Goal: Information Seeking & Learning: Learn about a topic

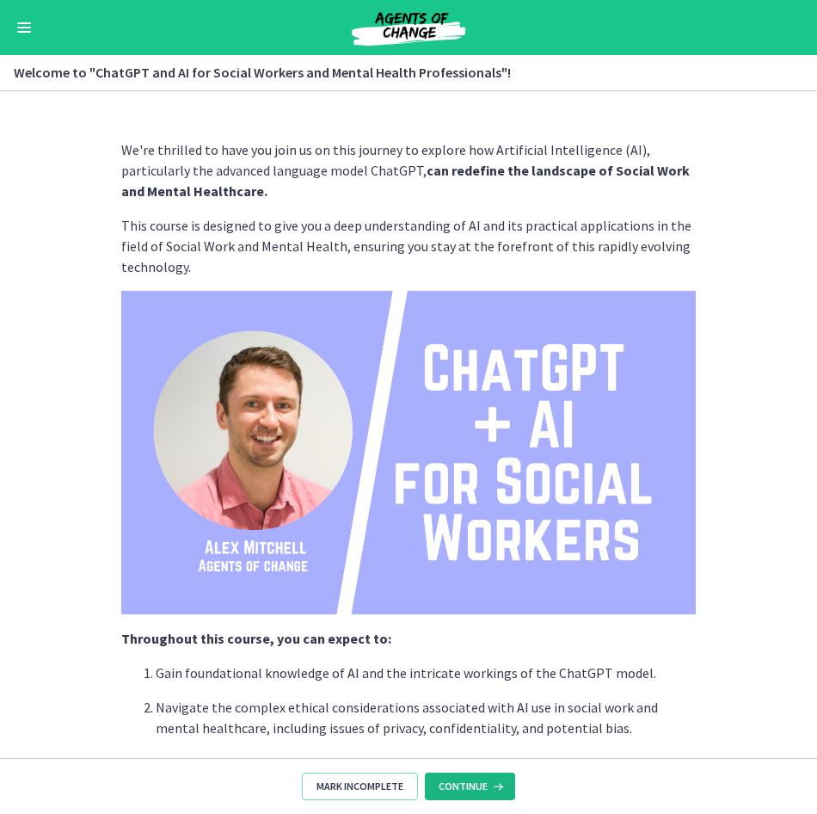
click at [490, 788] on icon at bounding box center [496, 786] width 17 height 14
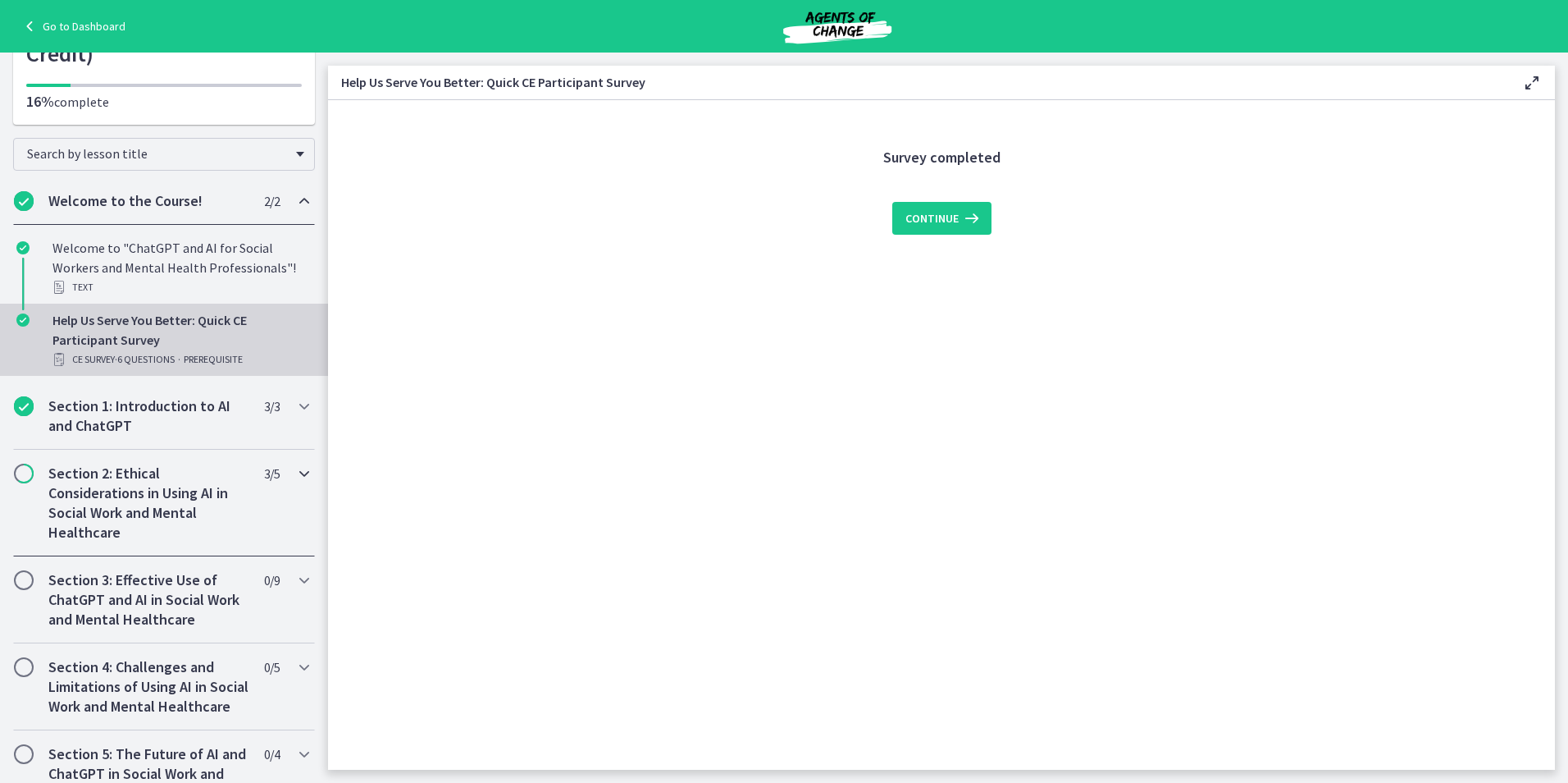
scroll to position [164, 0]
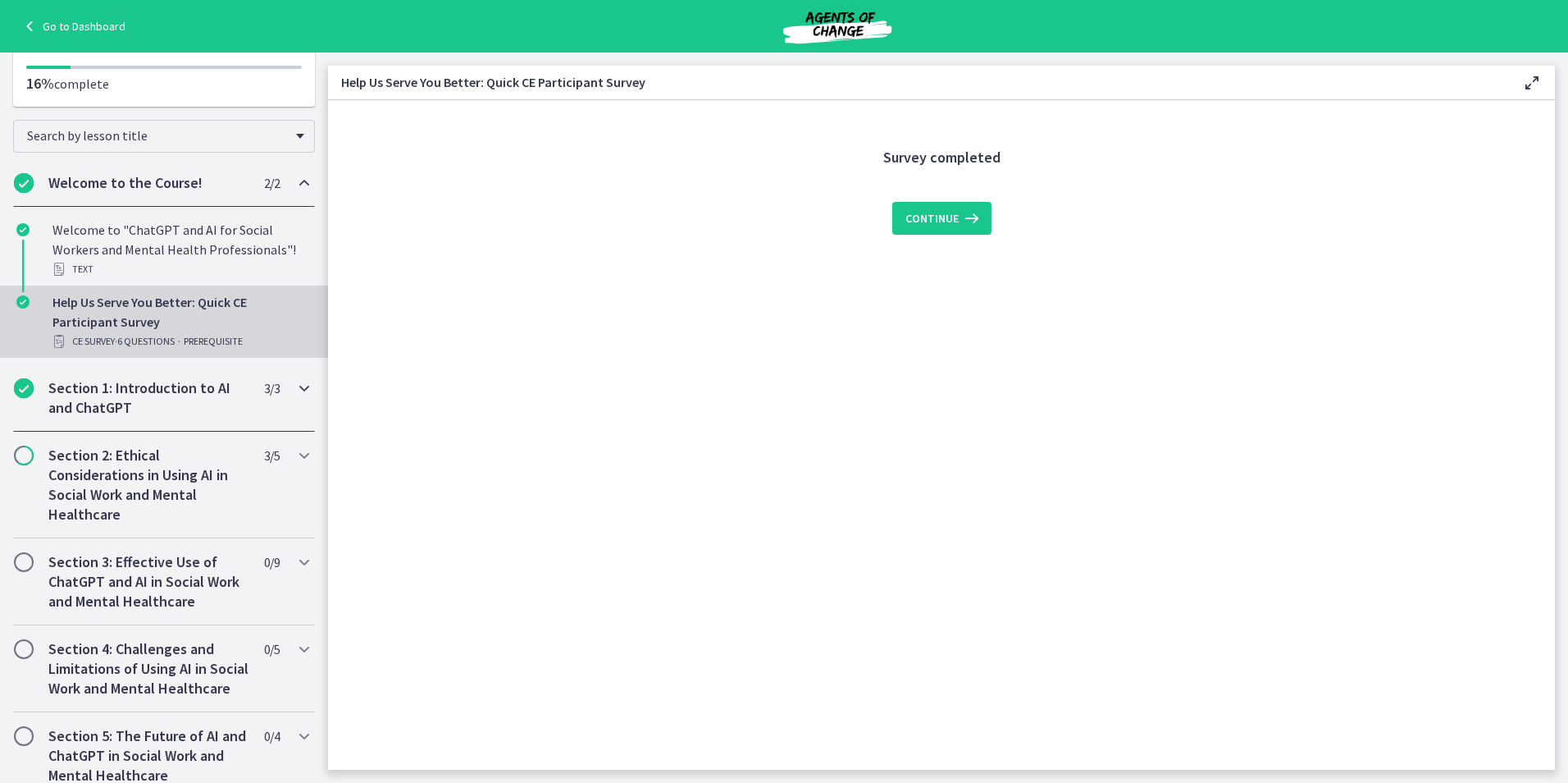
click at [152, 407] on h2 "Section 1: Introduction to AI and ChatGPT" at bounding box center [149, 398] width 200 height 39
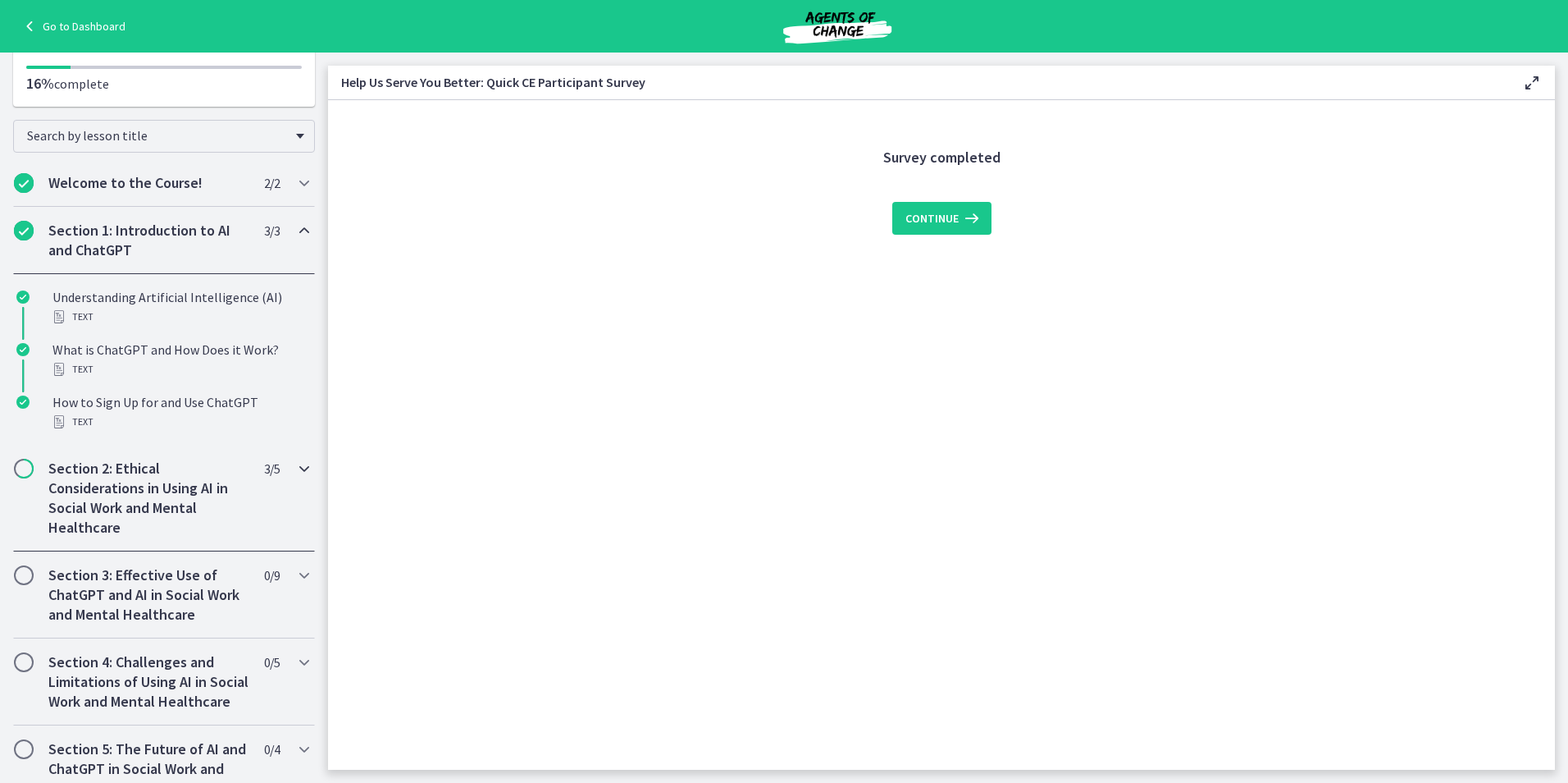
click at [148, 512] on h2 "Section 2: Ethical Considerations in Using AI in Social Work and Mental Healthc…" at bounding box center [149, 498] width 200 height 79
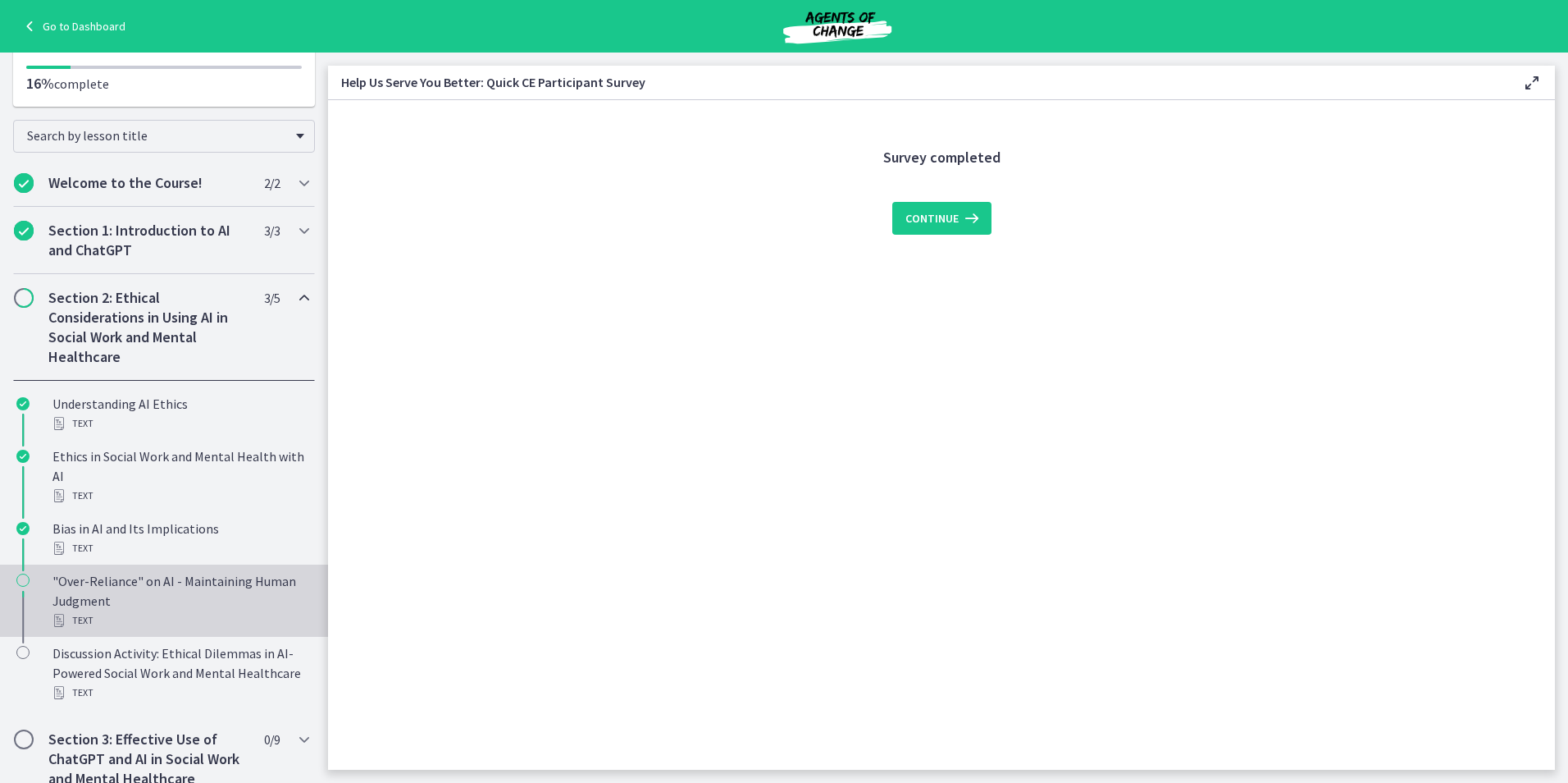
click at [147, 613] on div "Text" at bounding box center [180, 620] width 255 height 20
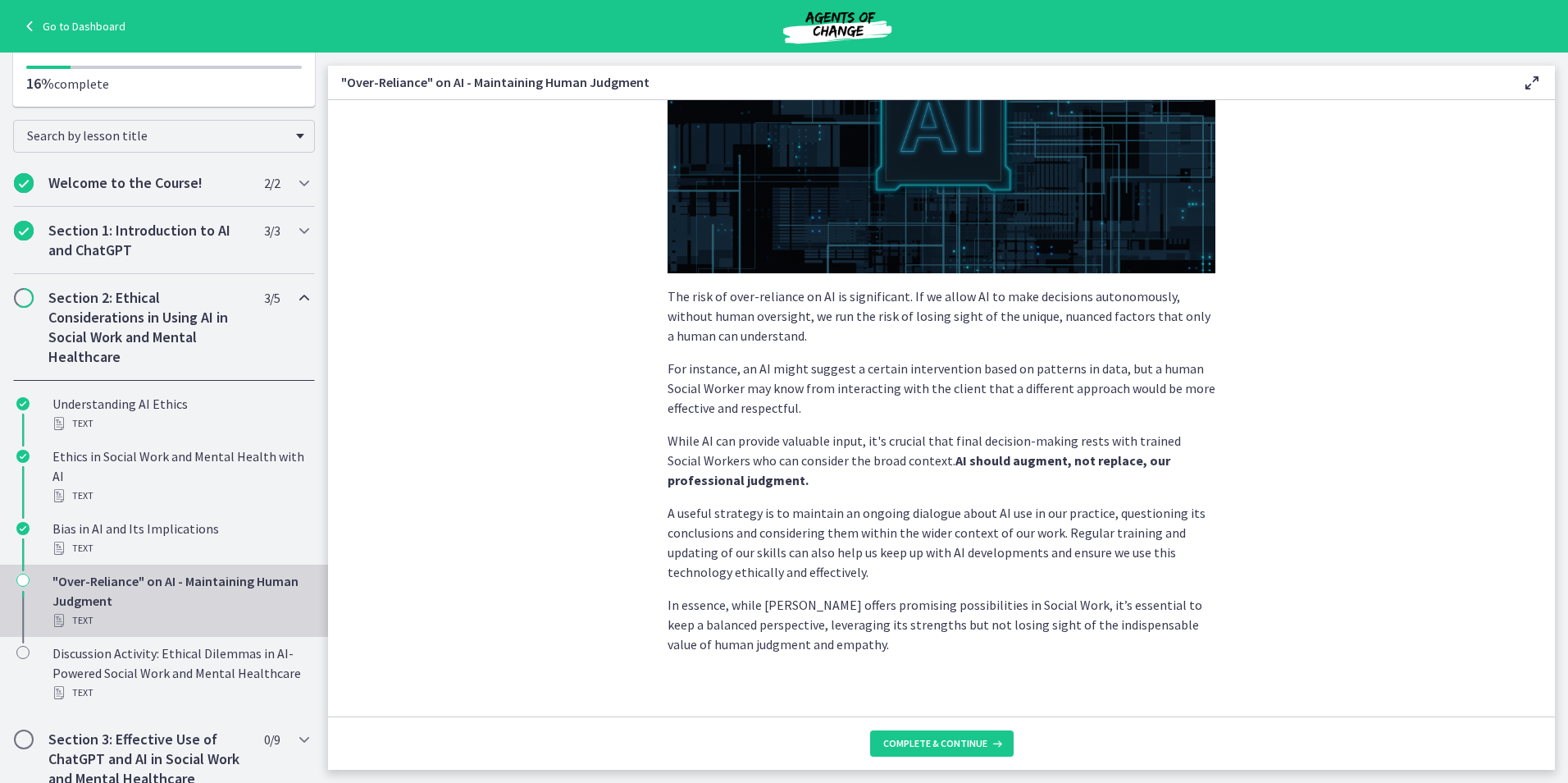
scroll to position [280, 0]
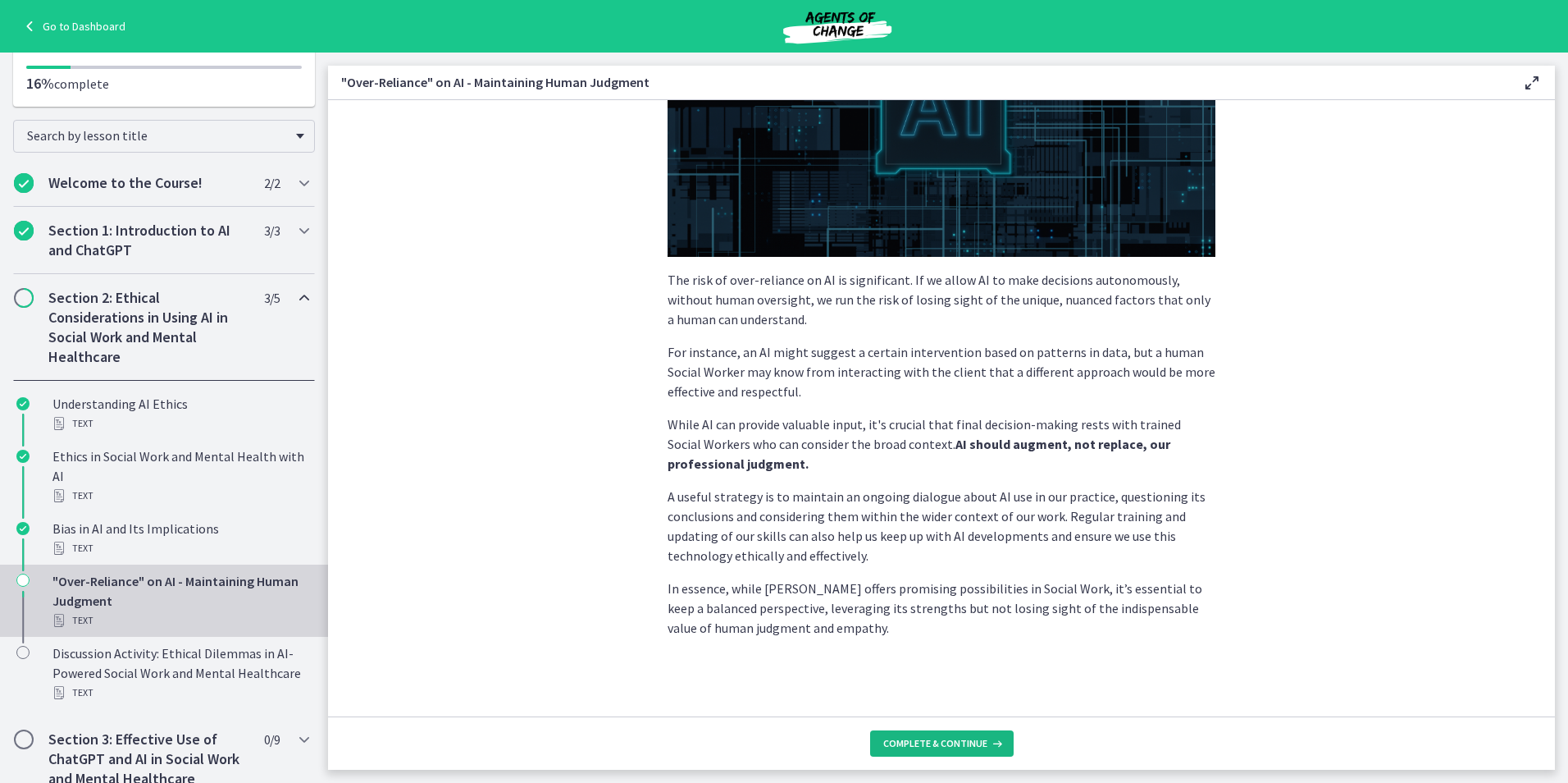
click at [778, 744] on span "Complete & continue" at bounding box center [934, 743] width 104 height 13
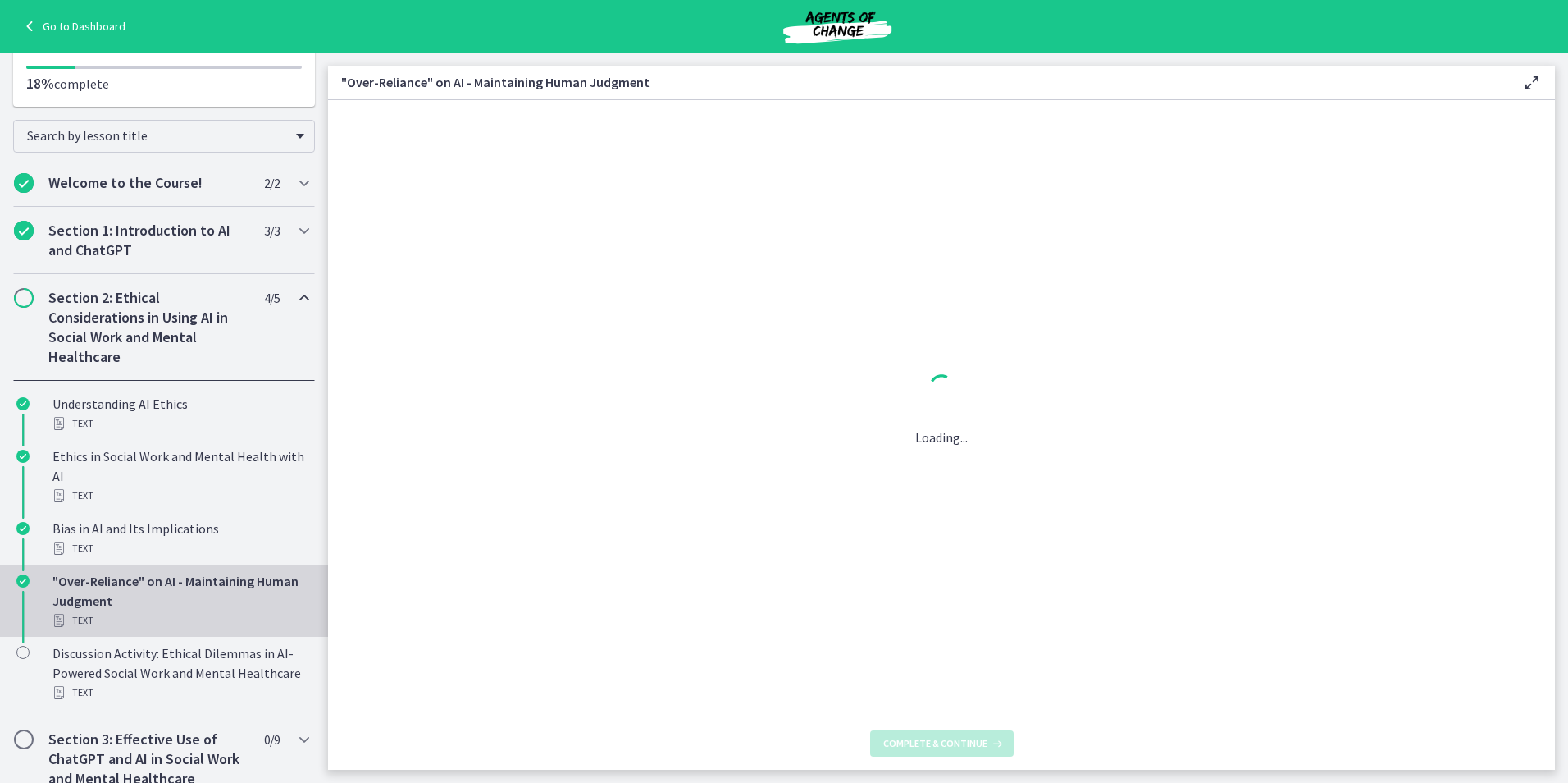
scroll to position [0, 0]
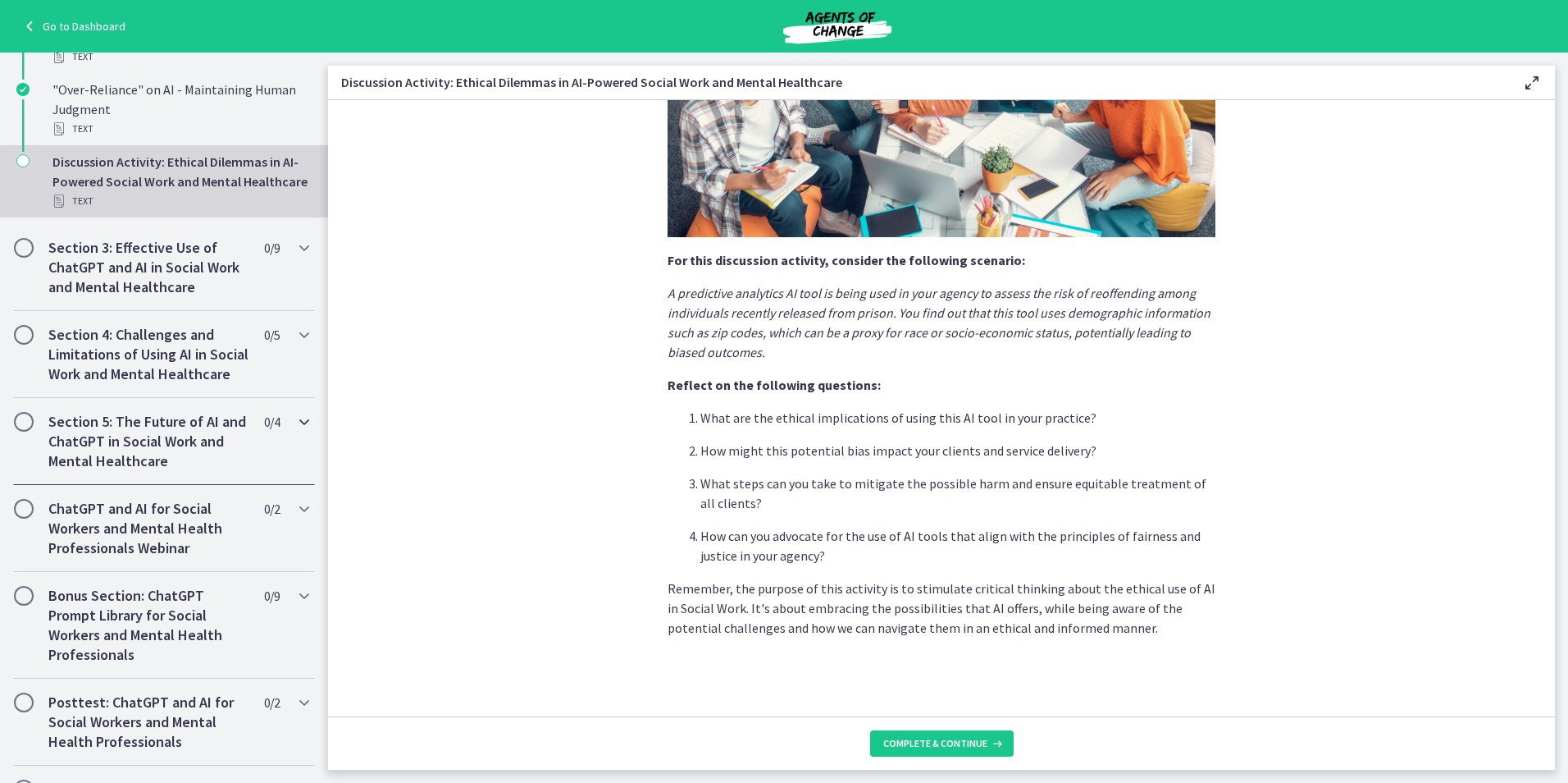
scroll to position [649, 0]
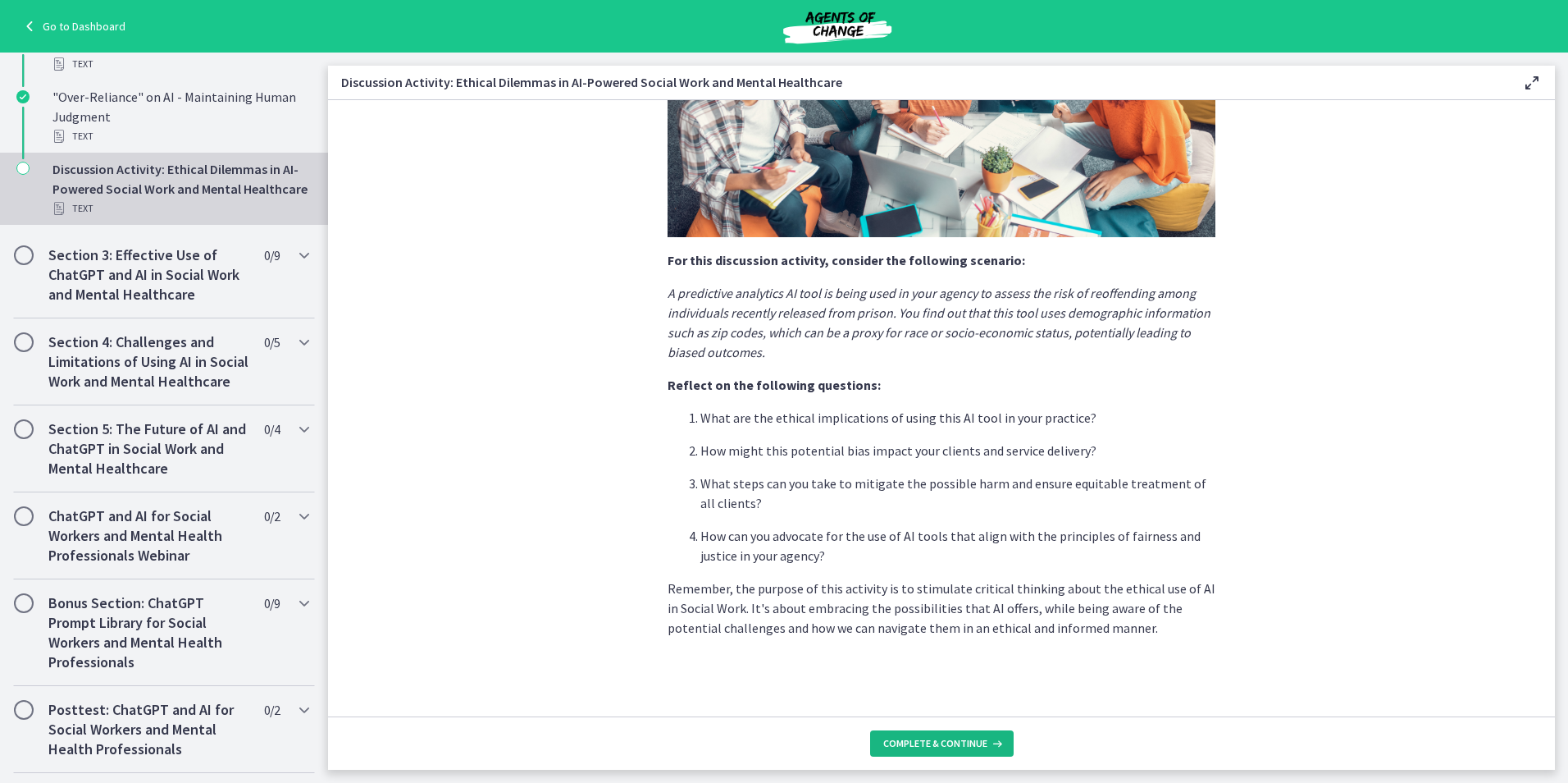
click at [778, 740] on span "Complete & continue" at bounding box center [934, 743] width 104 height 13
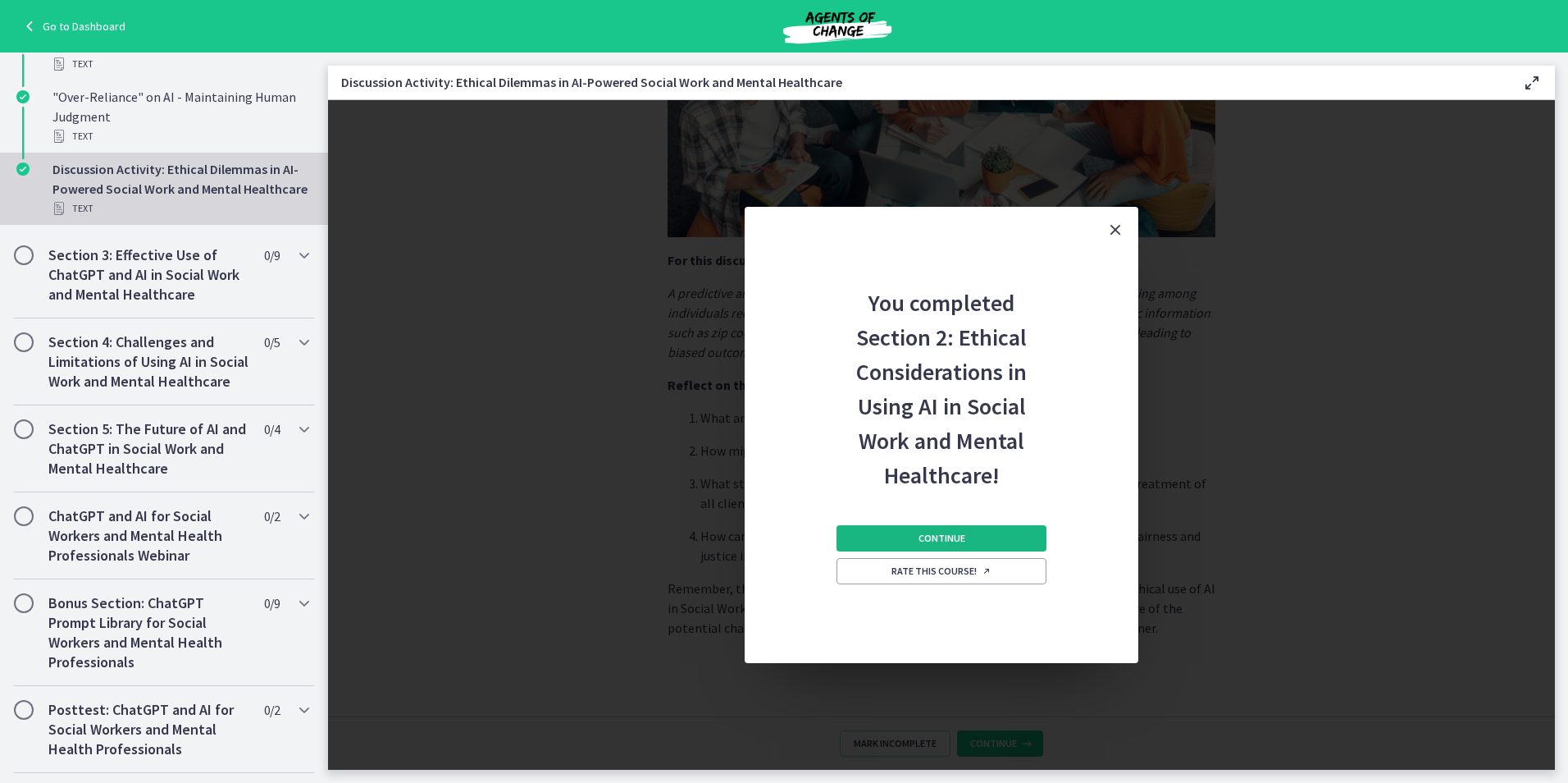
click at [778, 537] on button "Continue" at bounding box center [941, 538] width 210 height 27
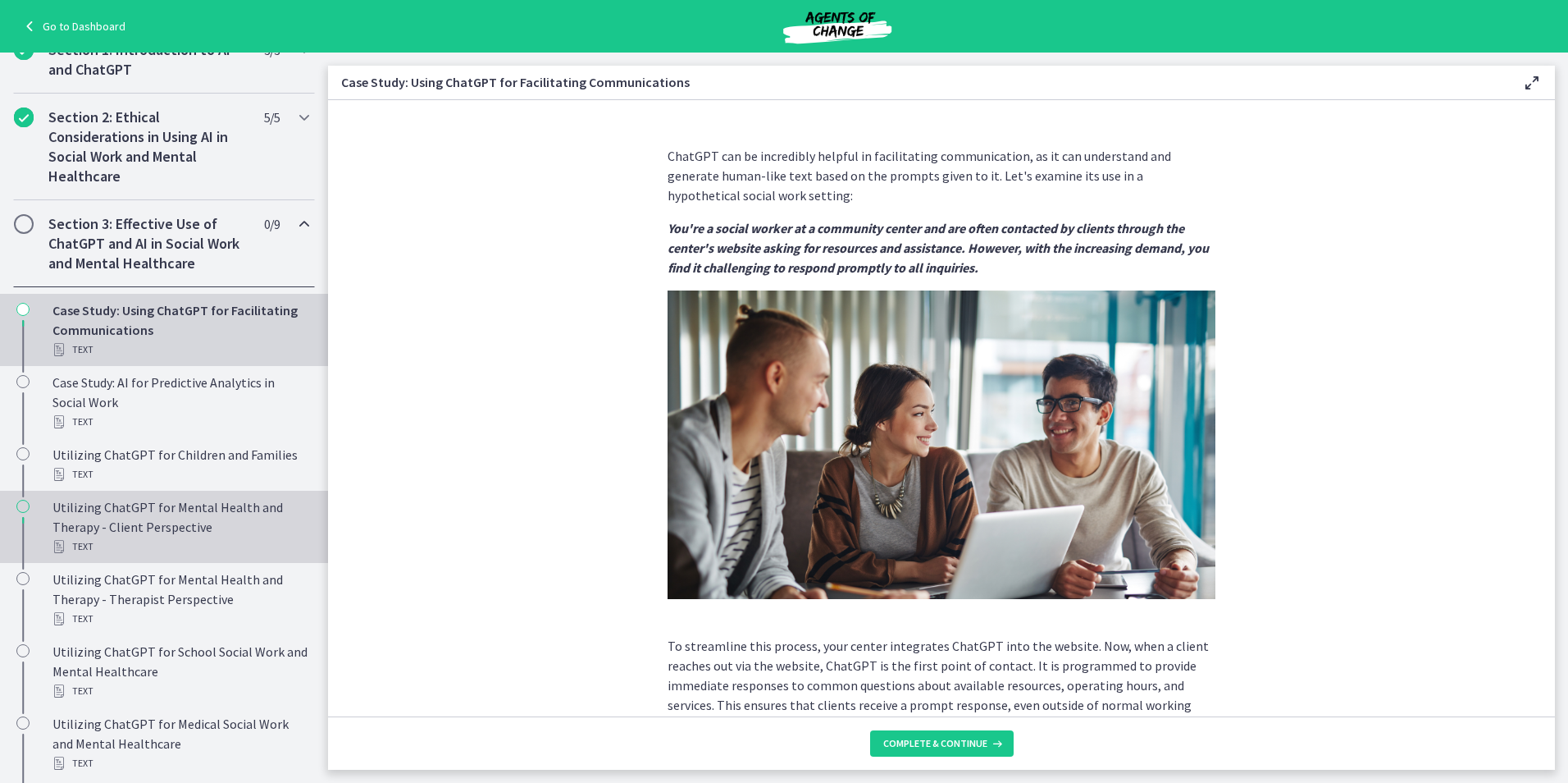
scroll to position [237, 0]
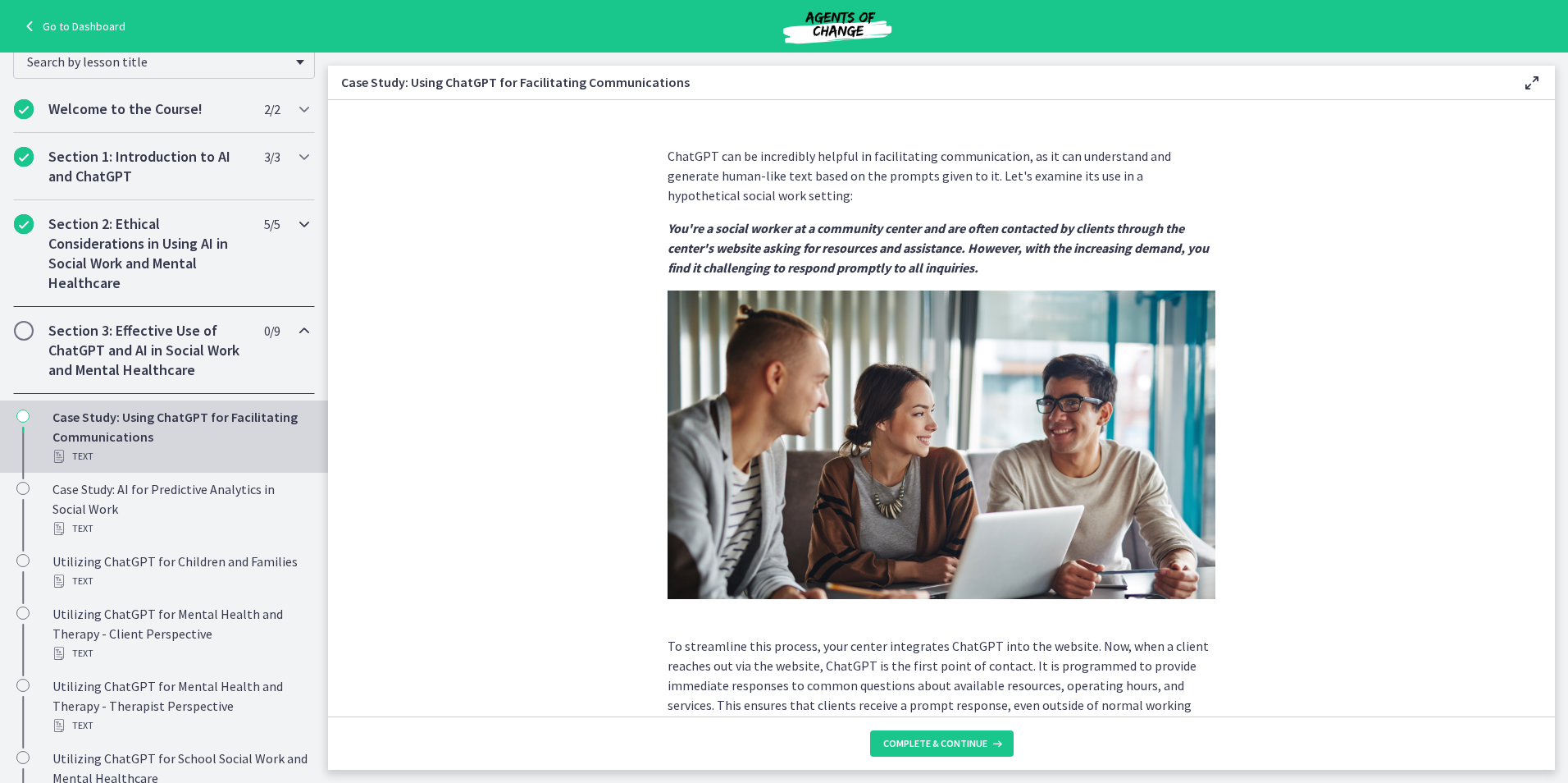
click at [273, 235] on div "Section 2: Ethical Considerations in Using AI in Social Work and Mental Healthc…" at bounding box center [164, 254] width 302 height 107
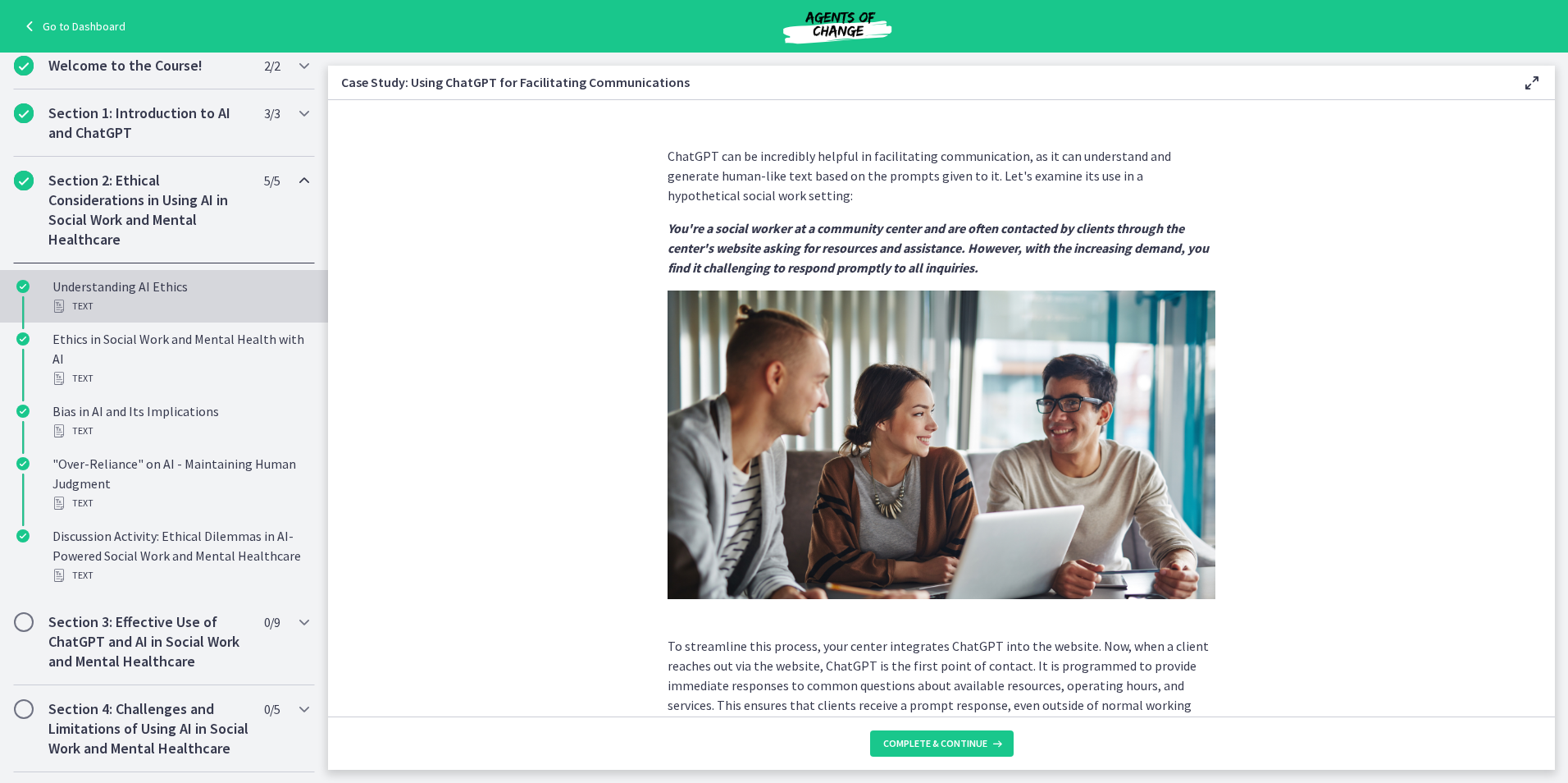
scroll to position [319, 0]
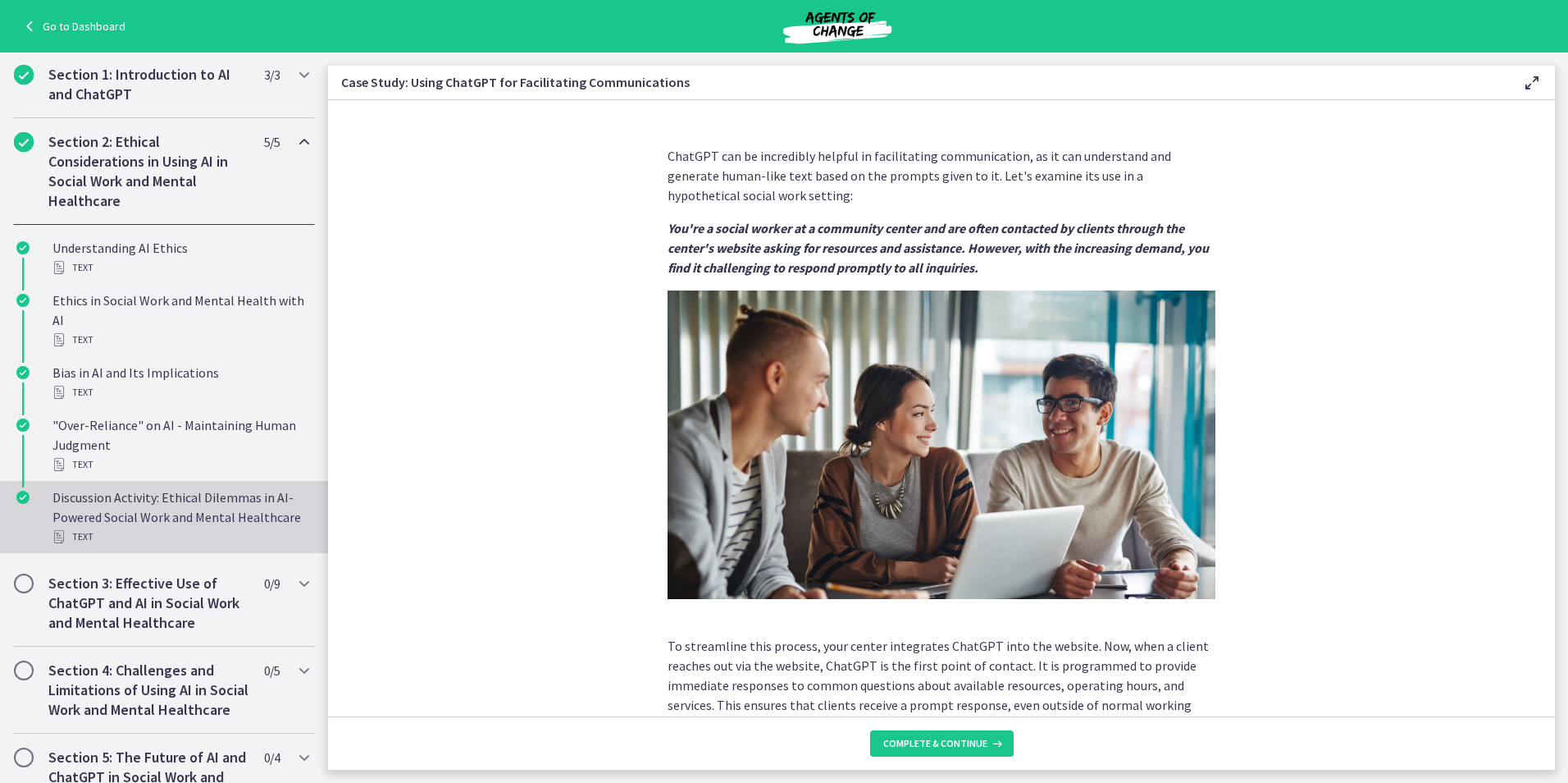
click at [191, 525] on div "Discussion Activity: Ethical Dilemmas in AI-Powered Social Work and Mental Heal…" at bounding box center [180, 517] width 255 height 59
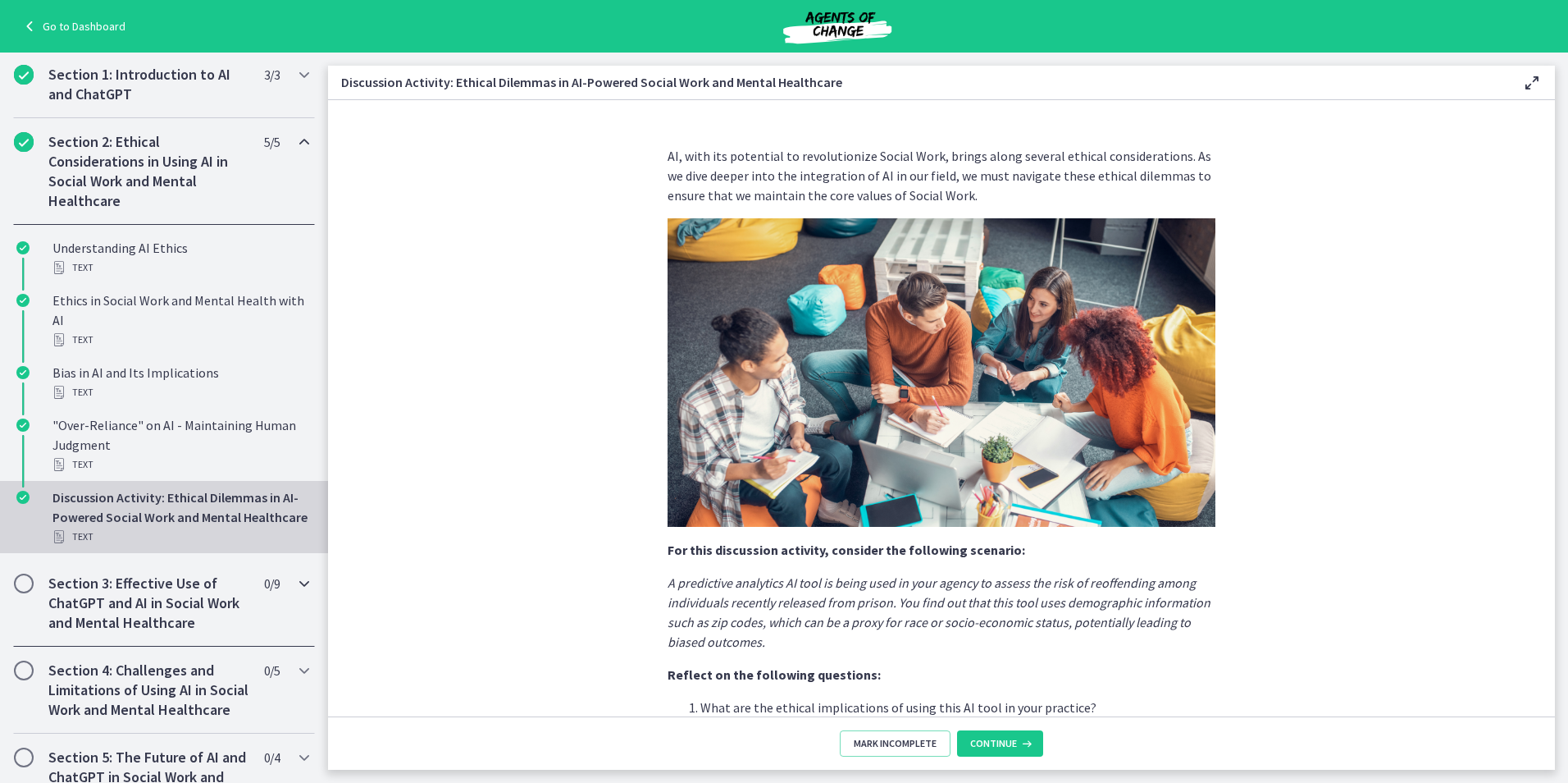
click at [219, 618] on h2 "Section 3: Effective Use of ChatGPT and AI in Social Work and Mental Healthcare" at bounding box center [149, 603] width 200 height 59
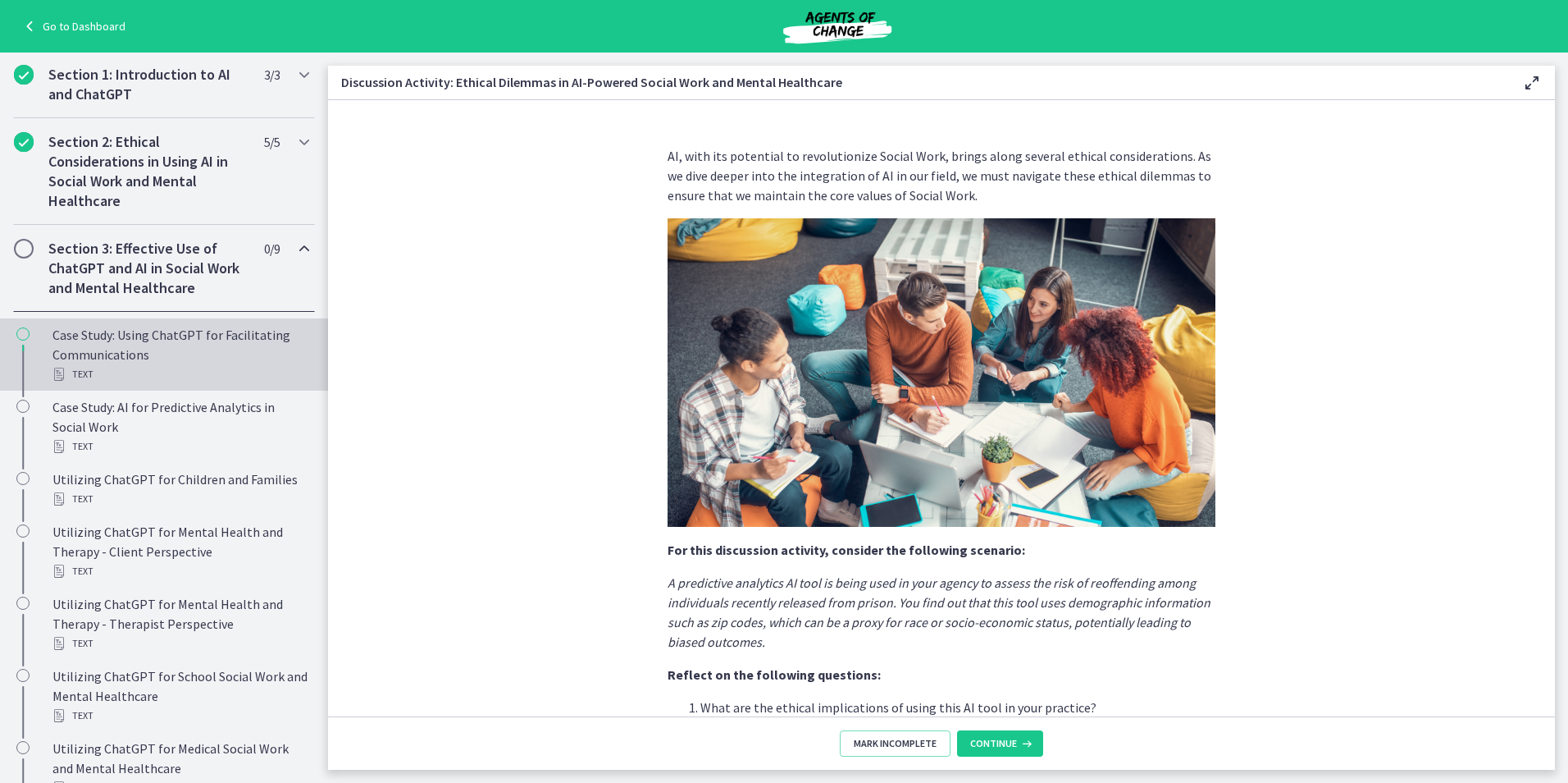
click at [167, 352] on div "Case Study: Using ChatGPT for Facilitating Communications Text" at bounding box center [180, 355] width 255 height 59
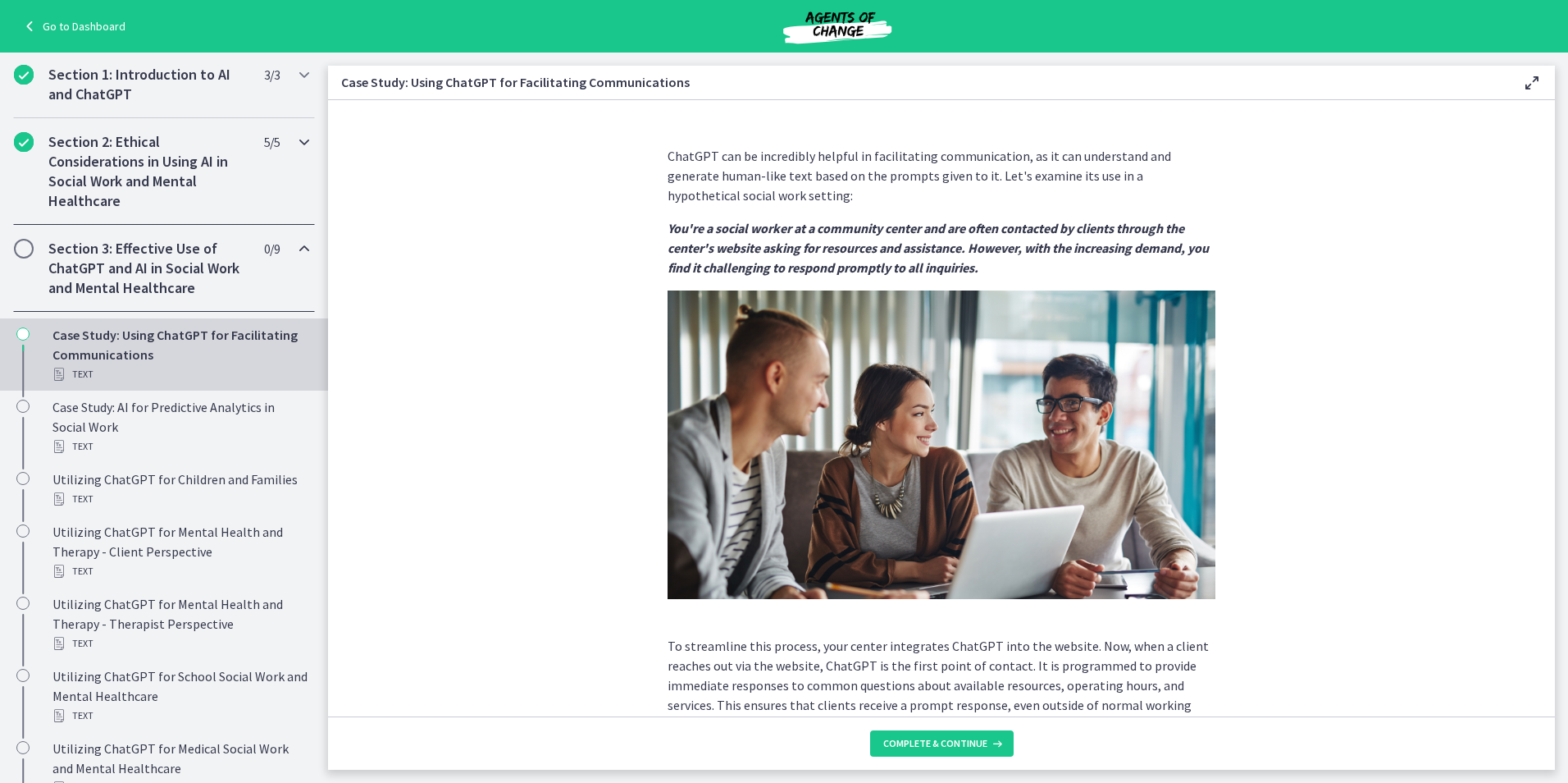
click at [173, 128] on div "Section 2: Ethical Considerations in Using AI in Social Work and Mental Healthc…" at bounding box center [164, 172] width 302 height 107
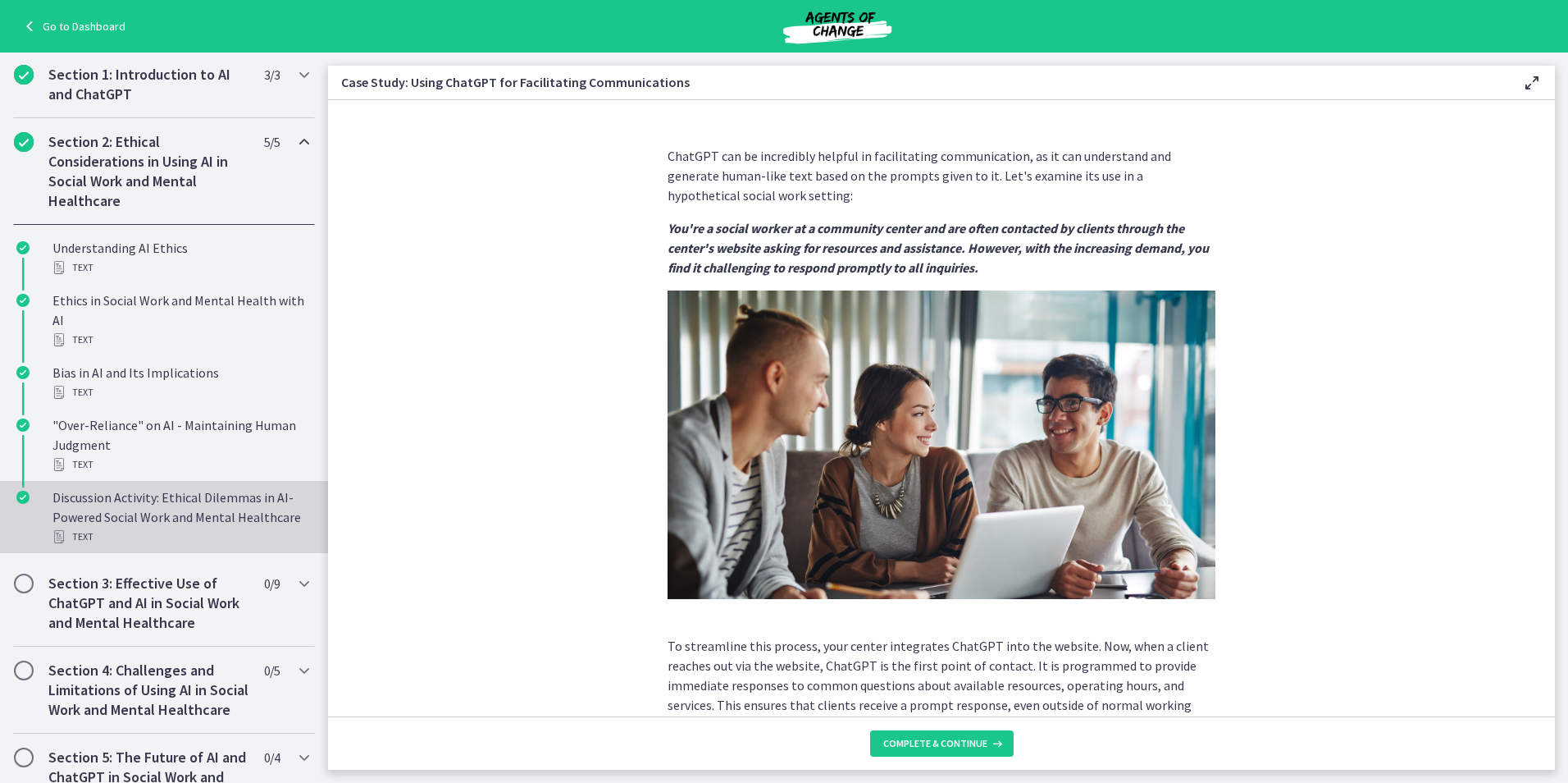
click at [176, 501] on div "Discussion Activity: Ethical Dilemmas in AI-Powered Social Work and Mental Heal…" at bounding box center [180, 517] width 255 height 59
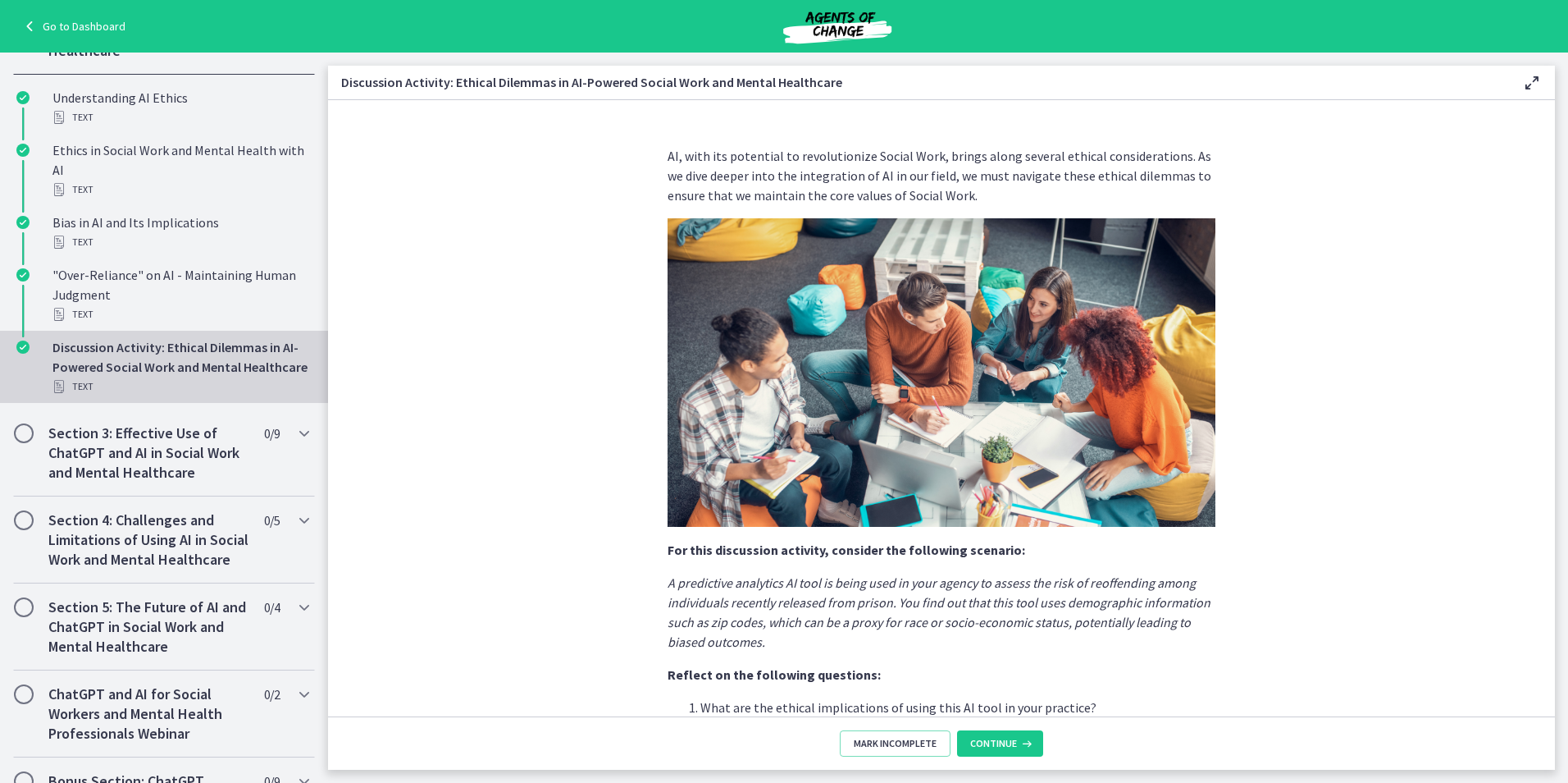
scroll to position [484, 0]
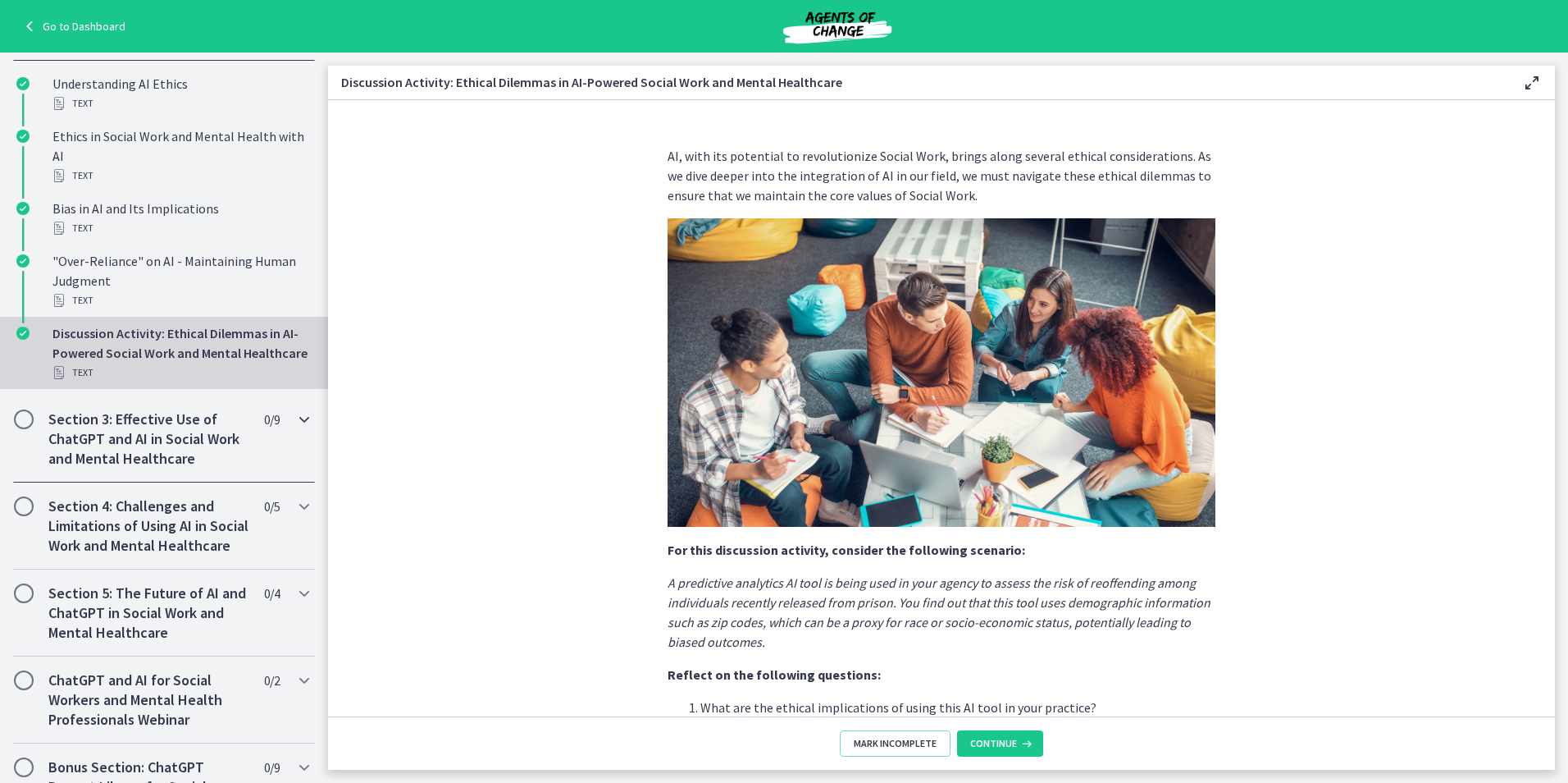
click at [295, 429] on icon "Chapters" at bounding box center [304, 419] width 20 height 20
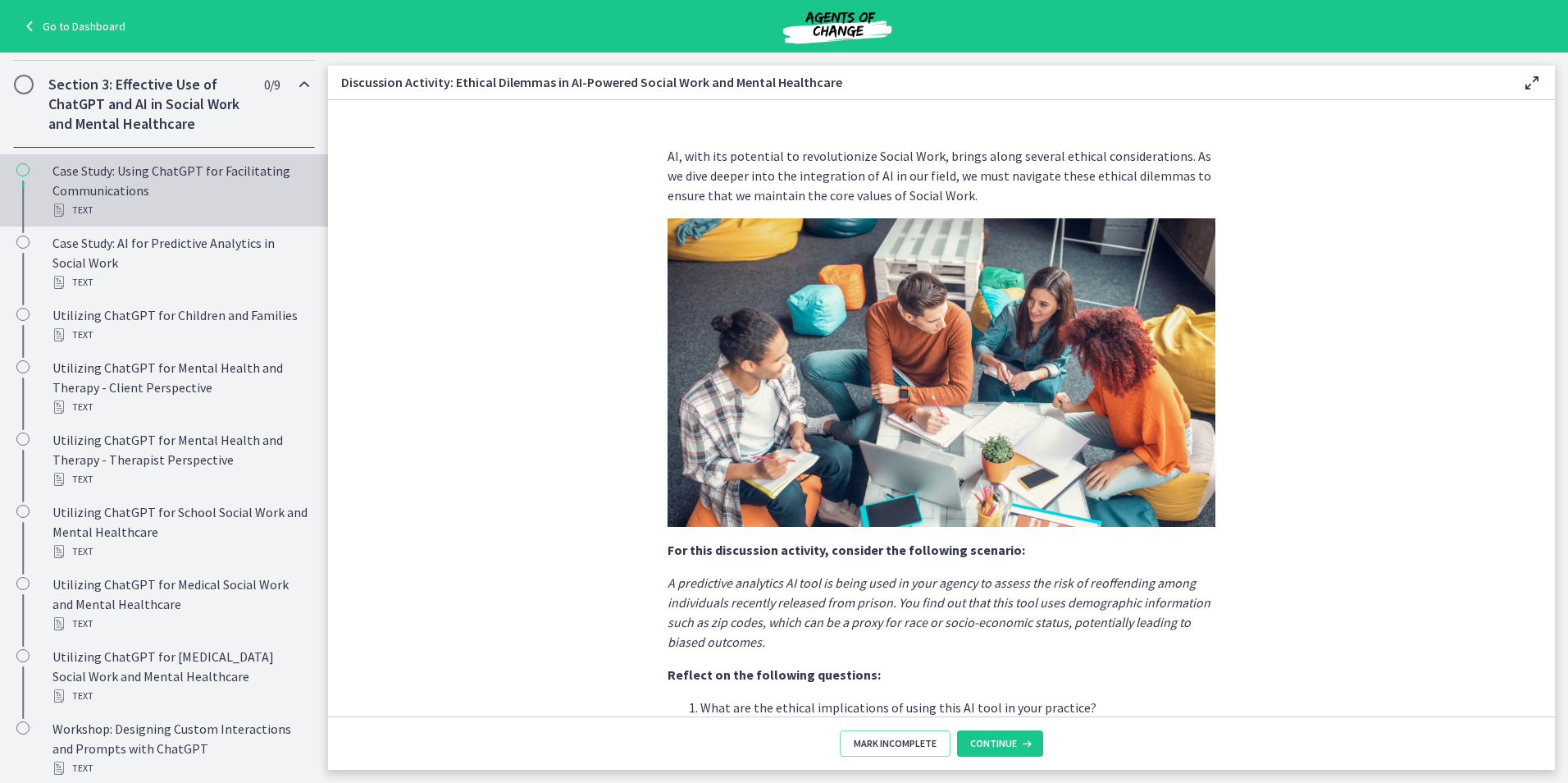
click at [231, 196] on div "Case Study: Using ChatGPT for Facilitating Communications Text" at bounding box center [180, 191] width 255 height 59
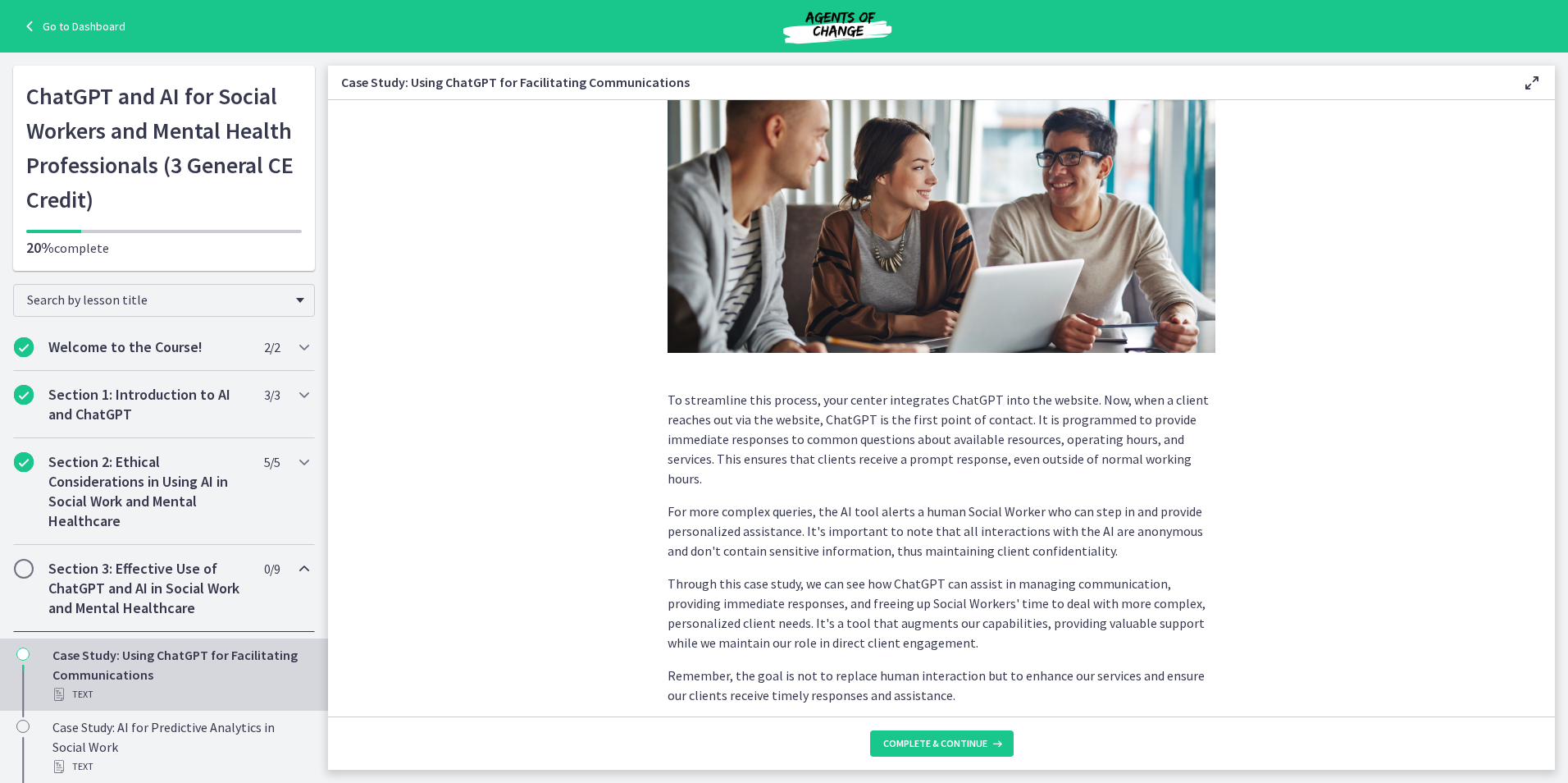
scroll to position [294, 0]
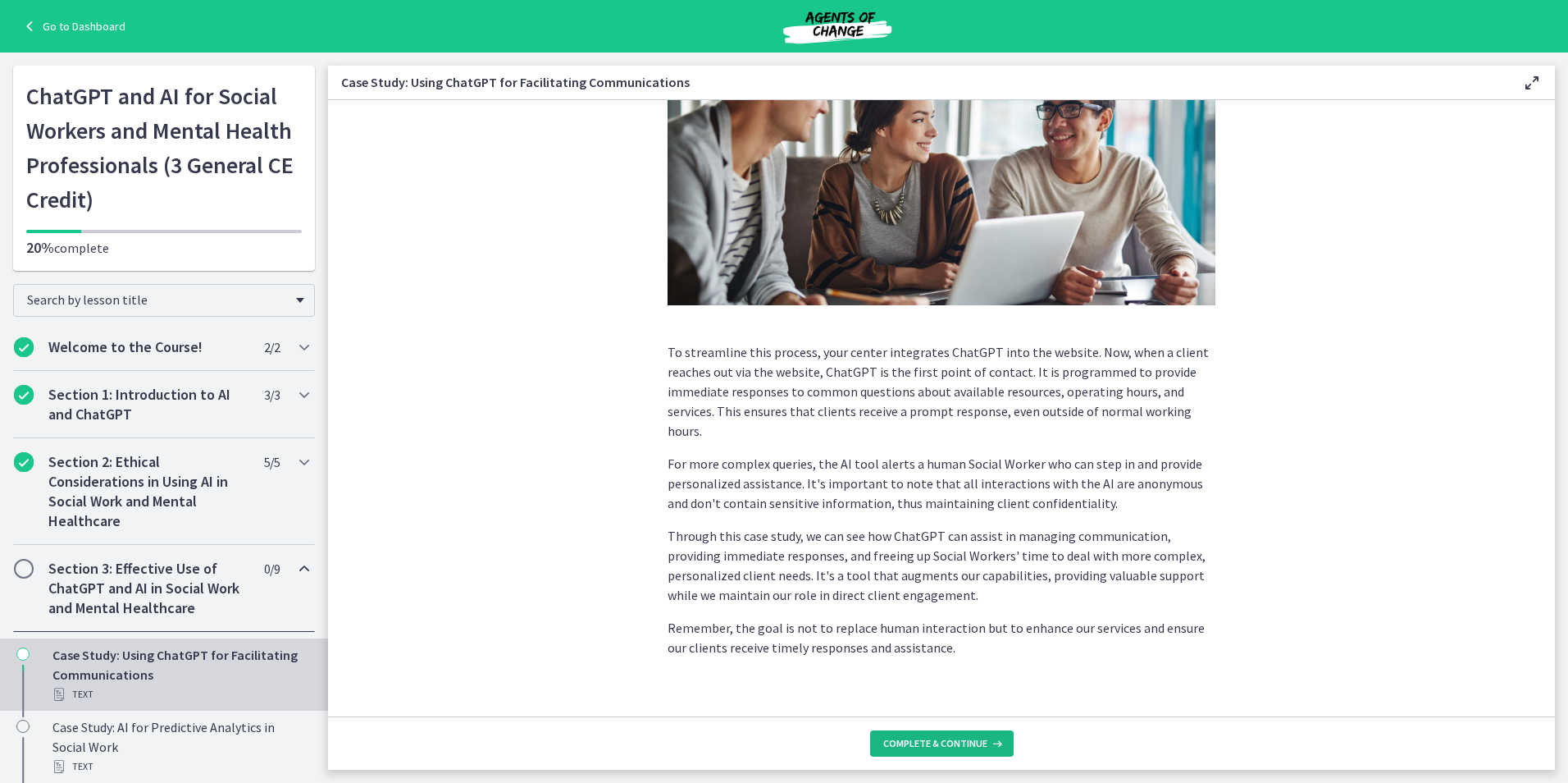
click at [778, 746] on icon at bounding box center [995, 743] width 16 height 13
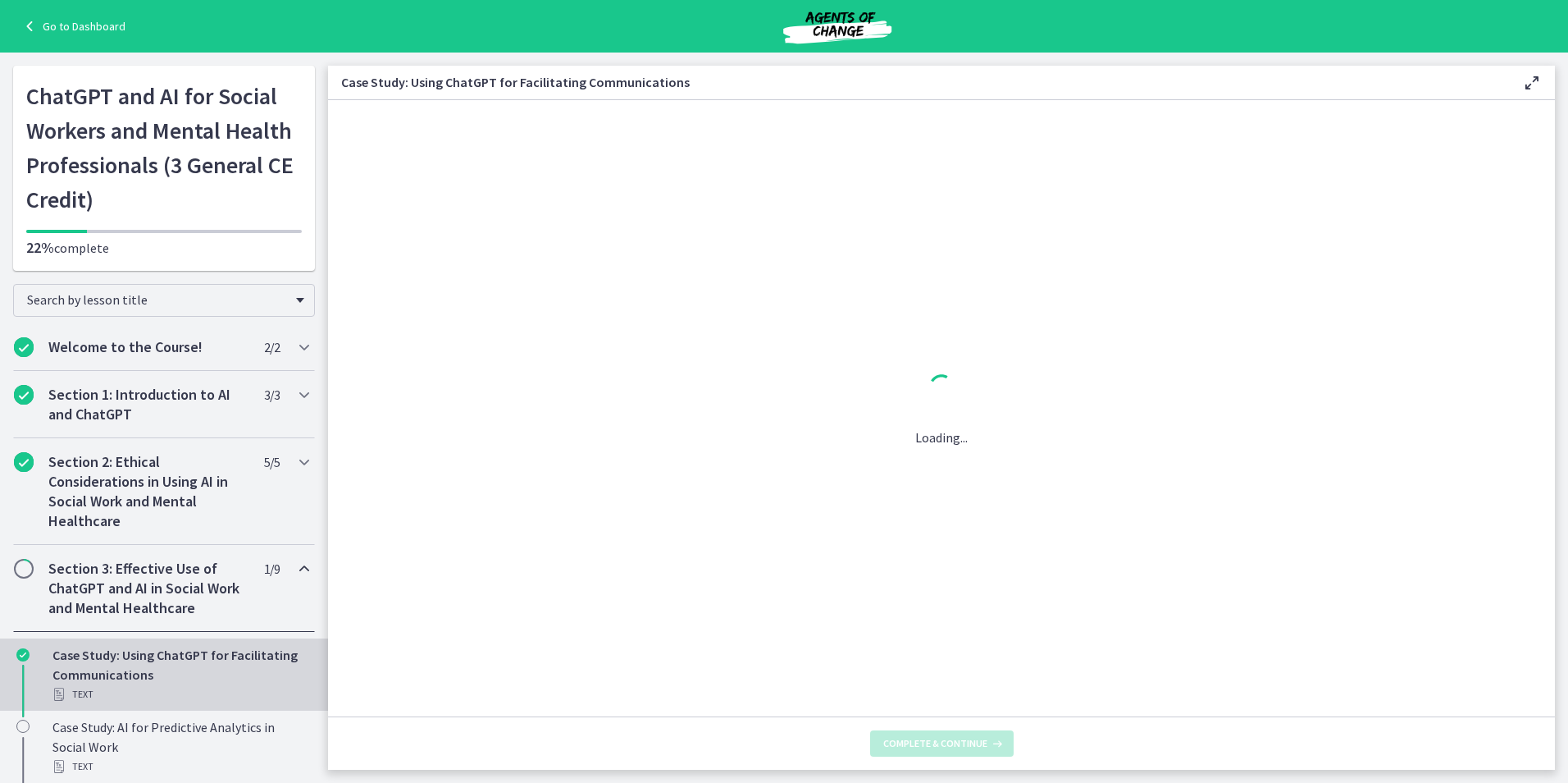
scroll to position [0, 0]
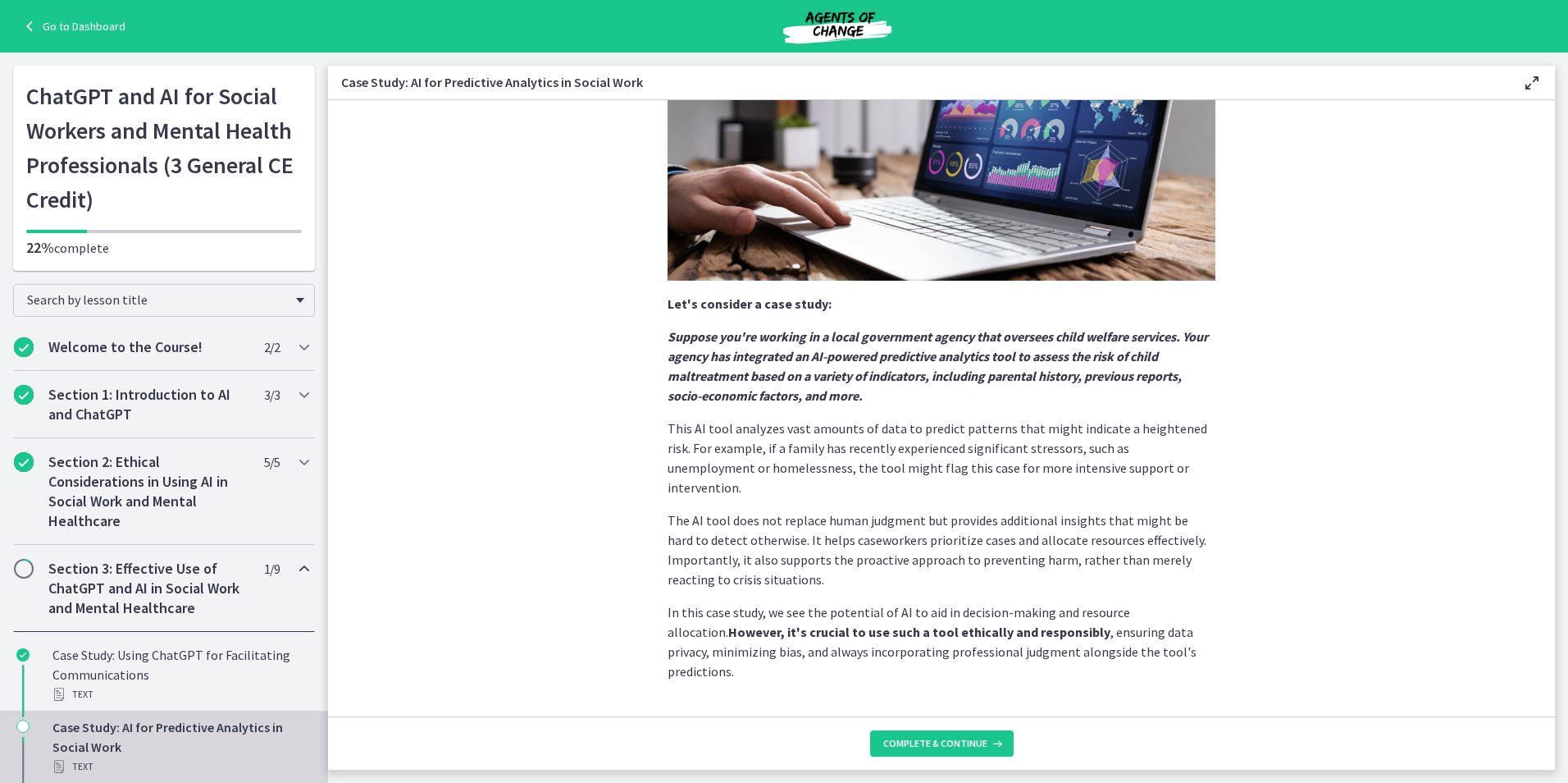
scroll to position [250, 0]
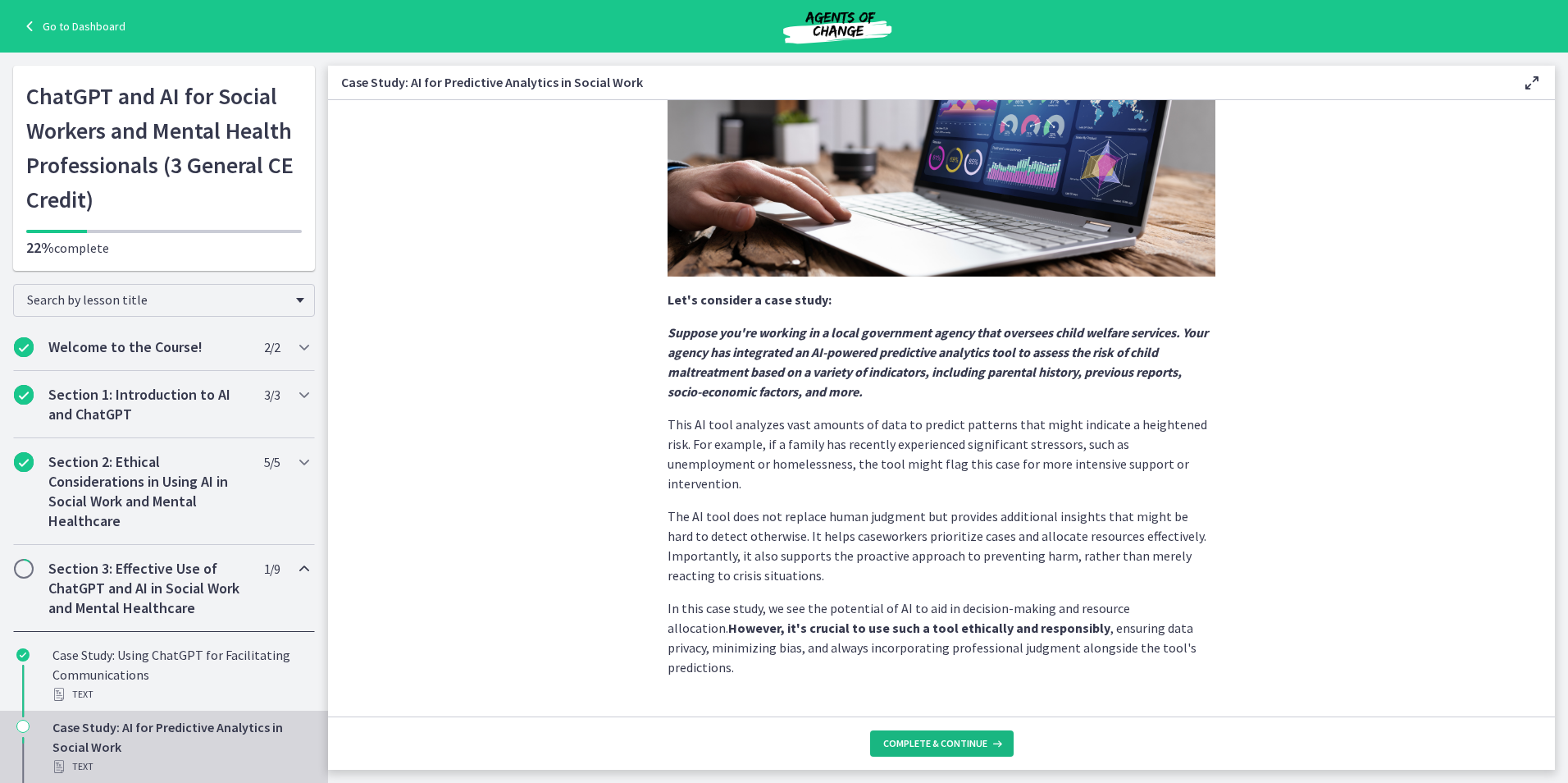
click at [778, 740] on span "Complete & continue" at bounding box center [934, 743] width 104 height 13
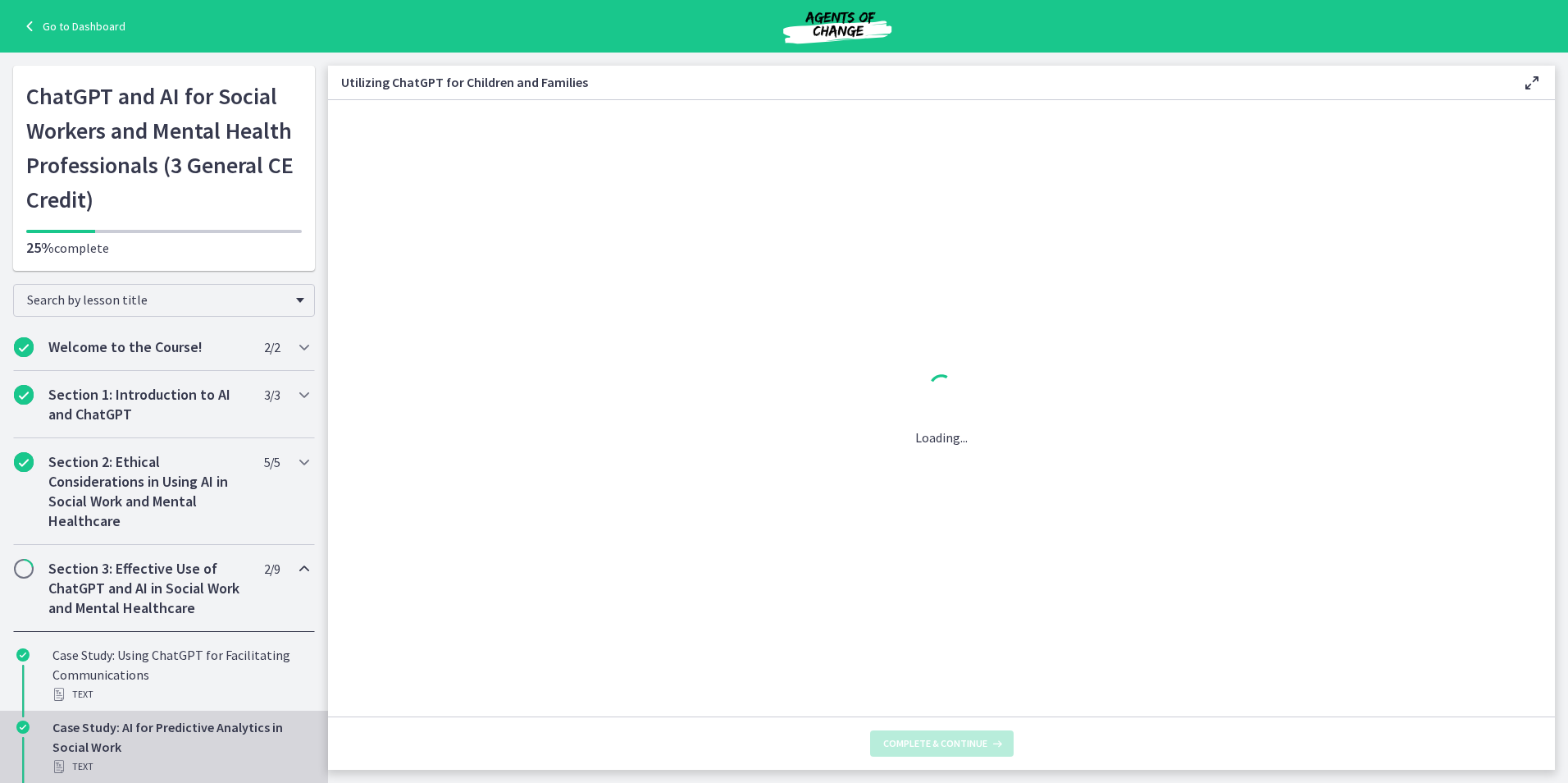
scroll to position [0, 0]
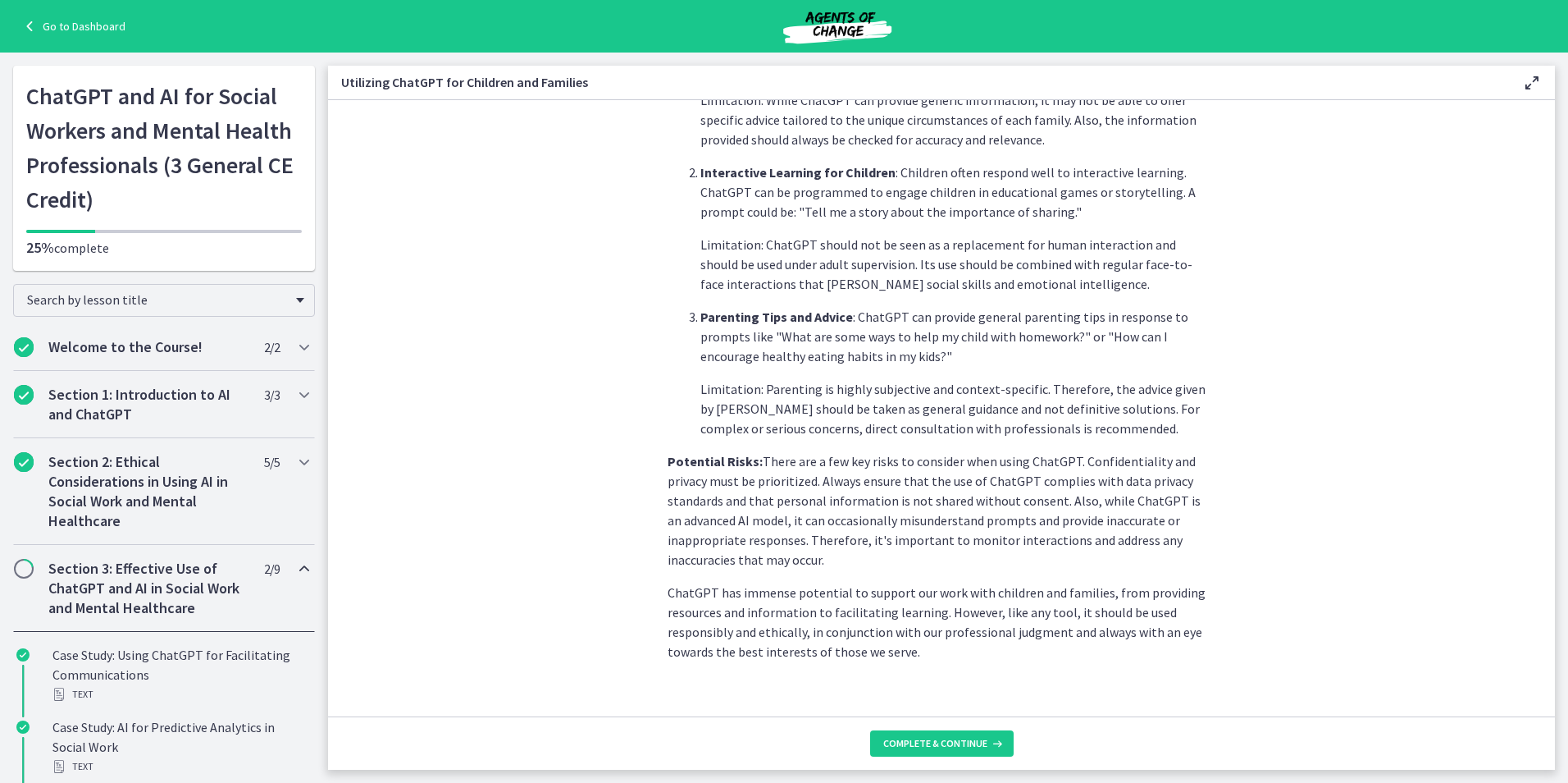
scroll to position [598, 0]
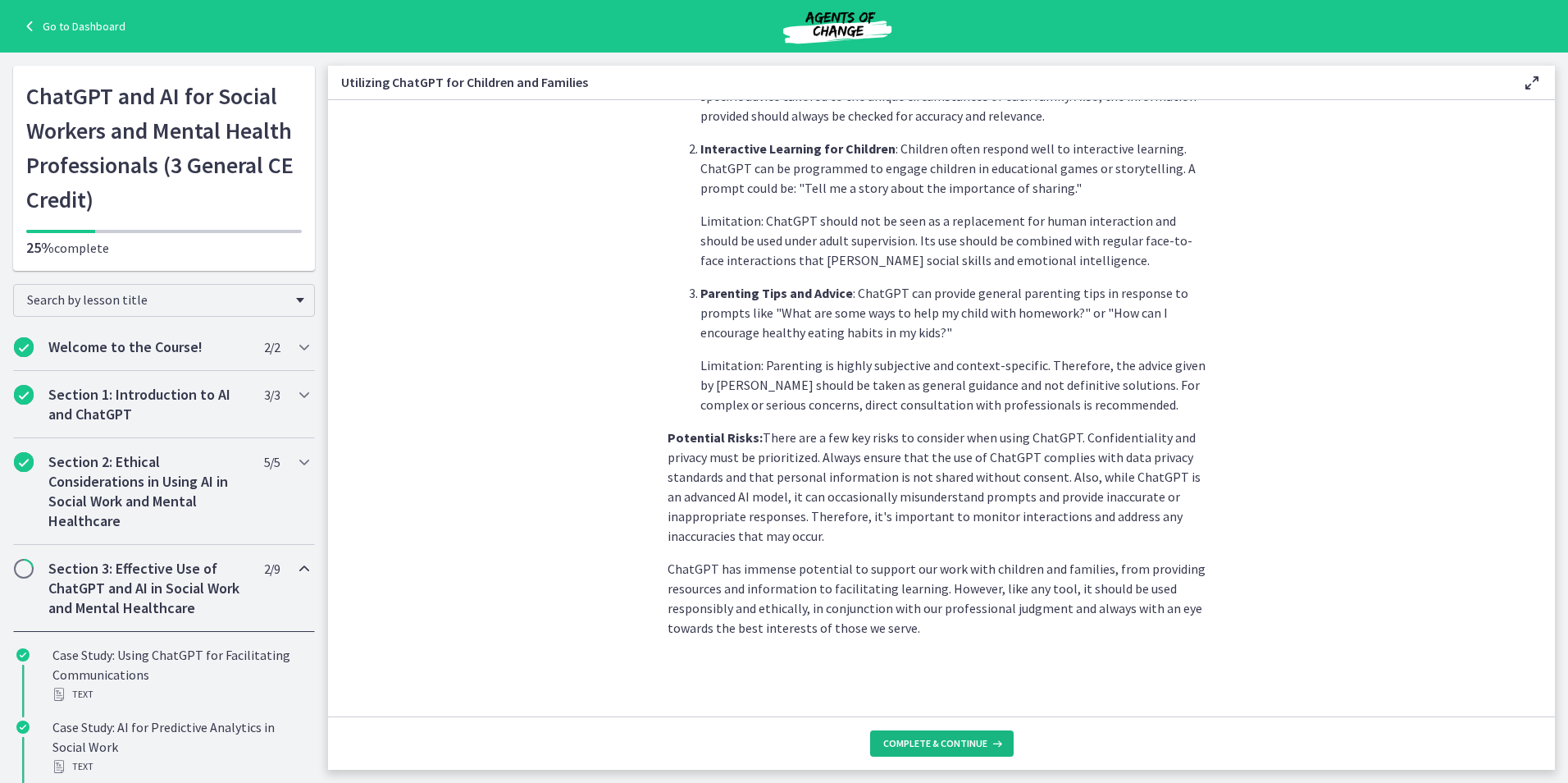
click at [778, 750] on button "Complete & continue" at bounding box center [942, 744] width 144 height 27
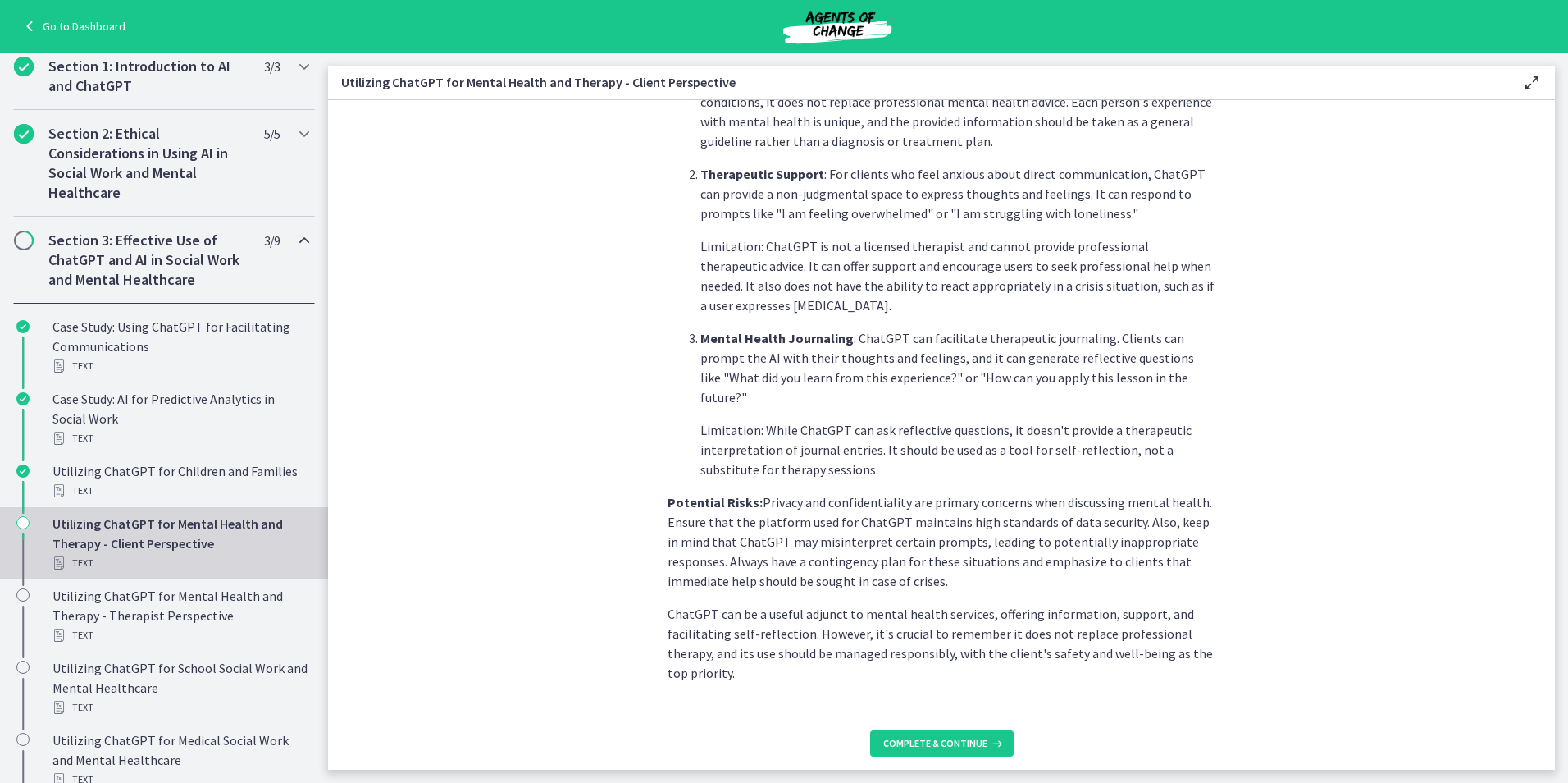
scroll to position [566, 0]
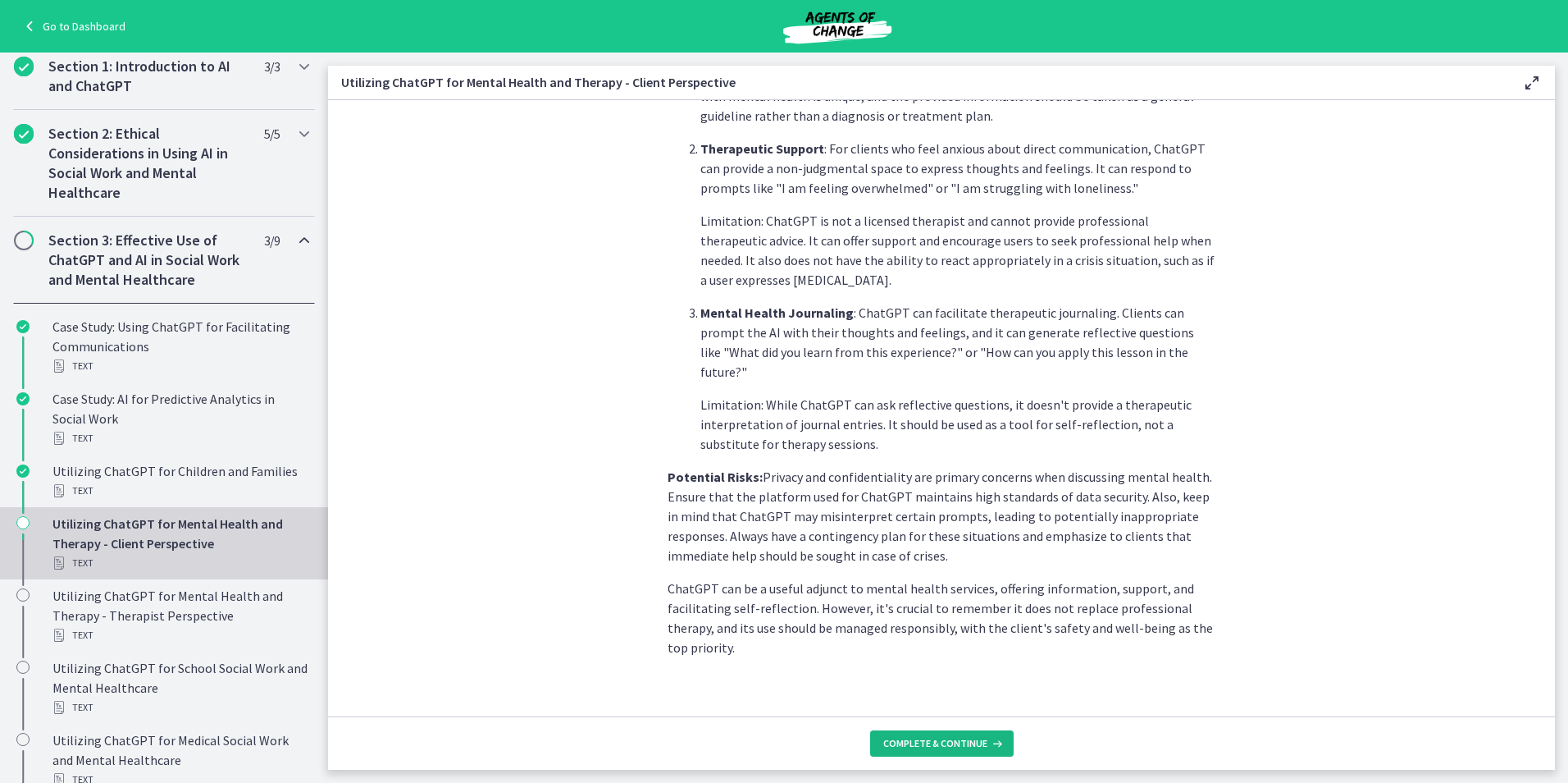
click at [778, 740] on span "Complete & continue" at bounding box center [934, 743] width 104 height 13
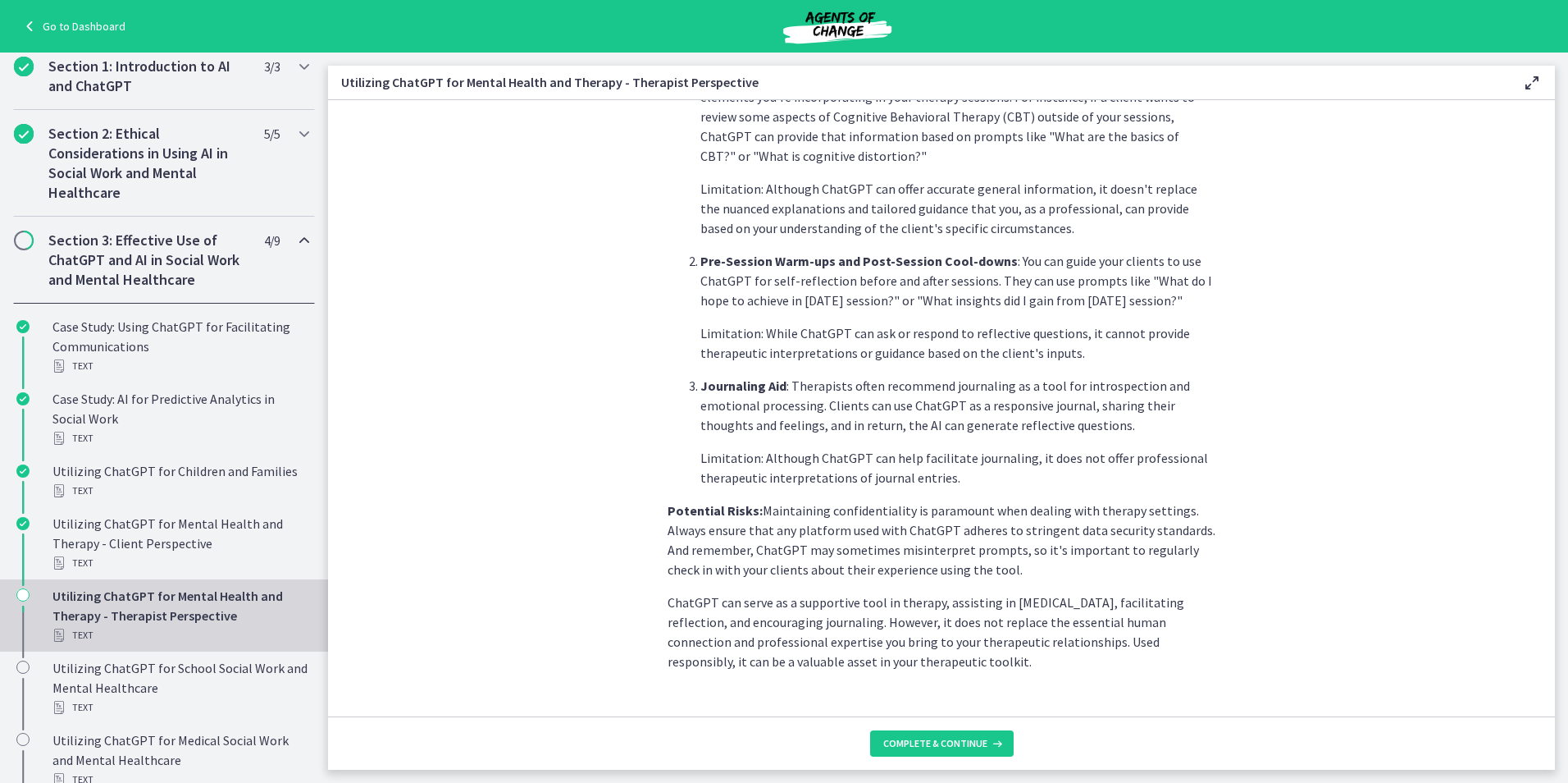
scroll to position [525, 0]
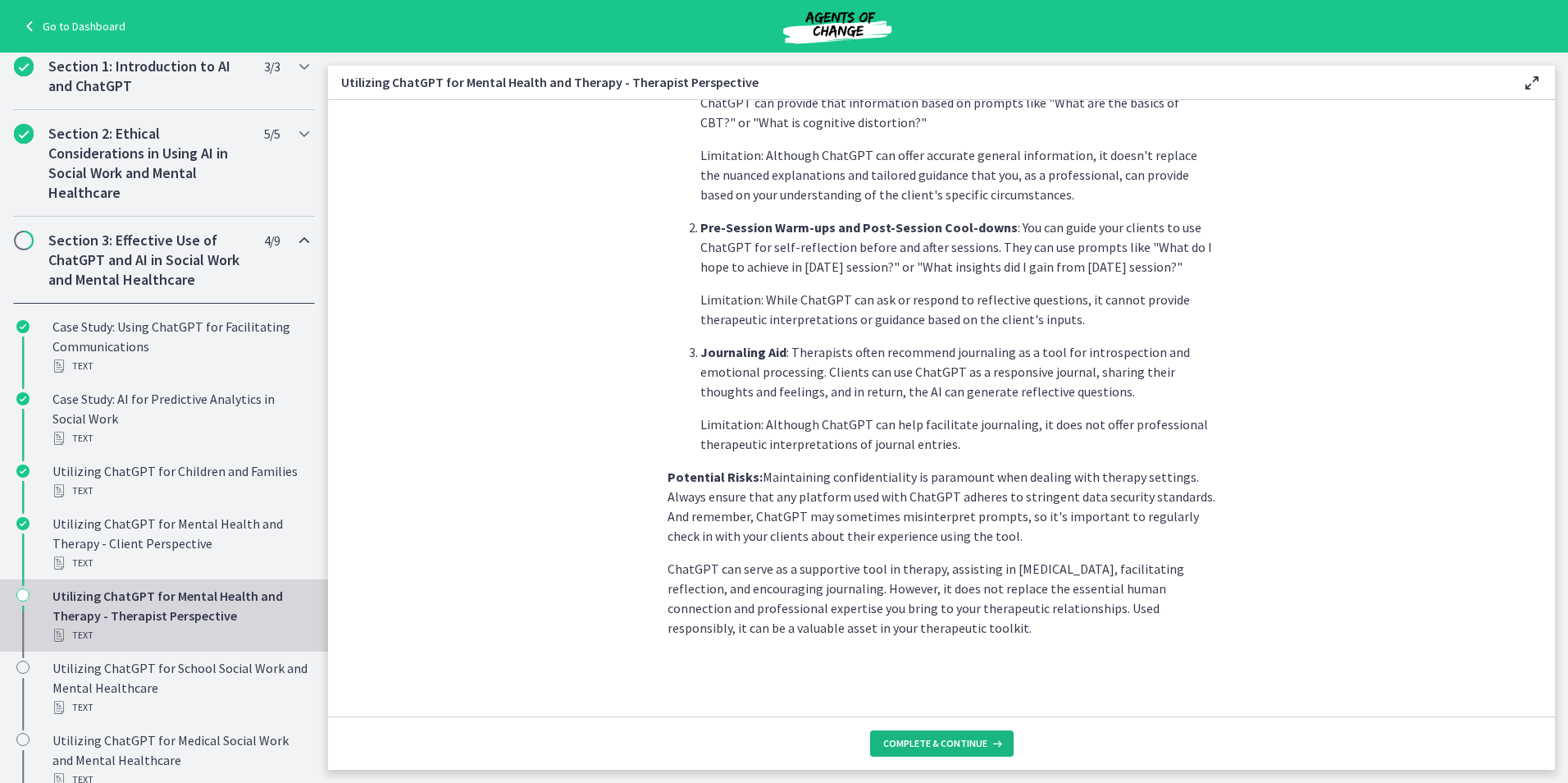
click at [778, 755] on button "Complete & continue" at bounding box center [942, 744] width 144 height 27
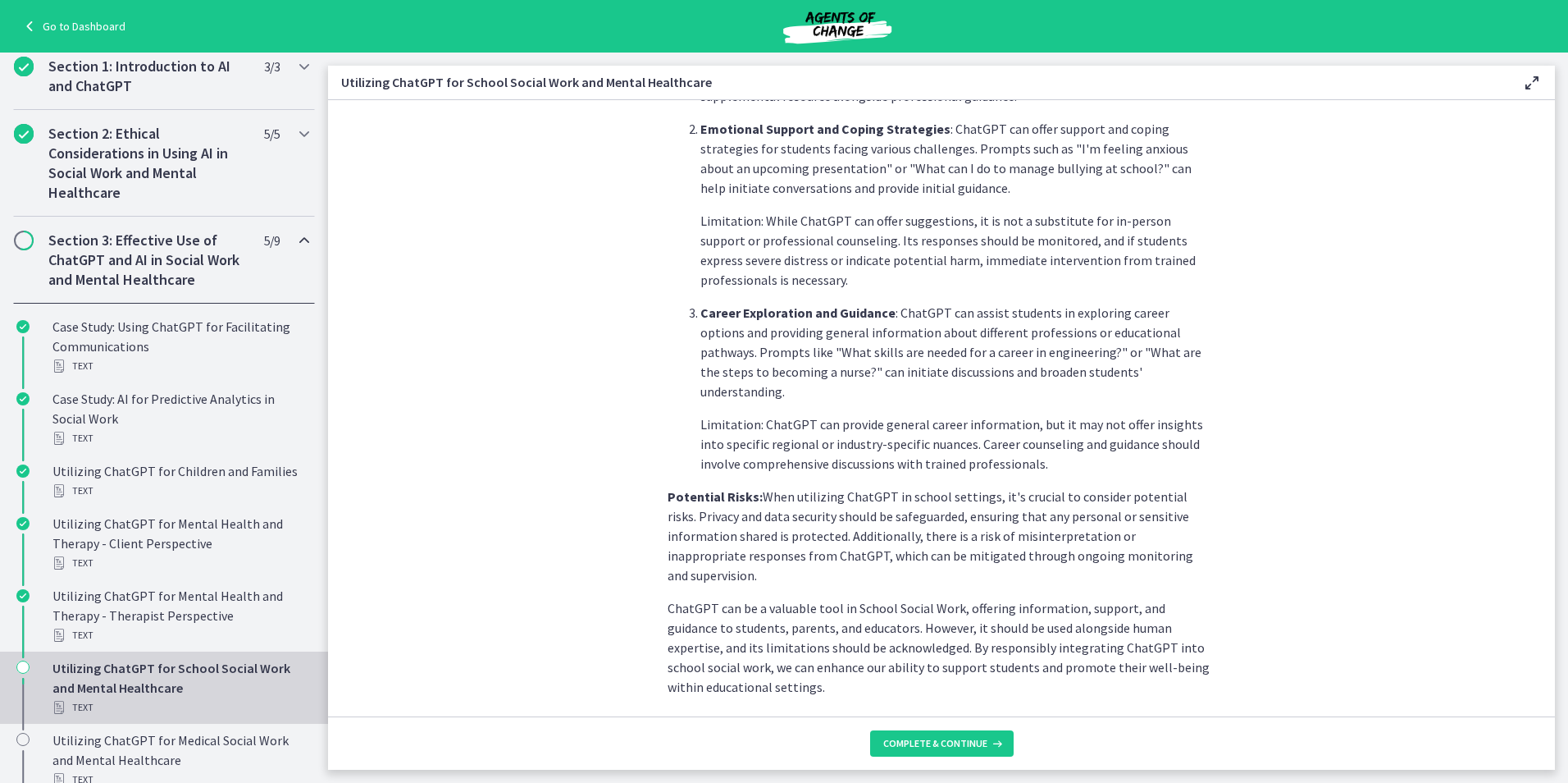
scroll to position [605, 0]
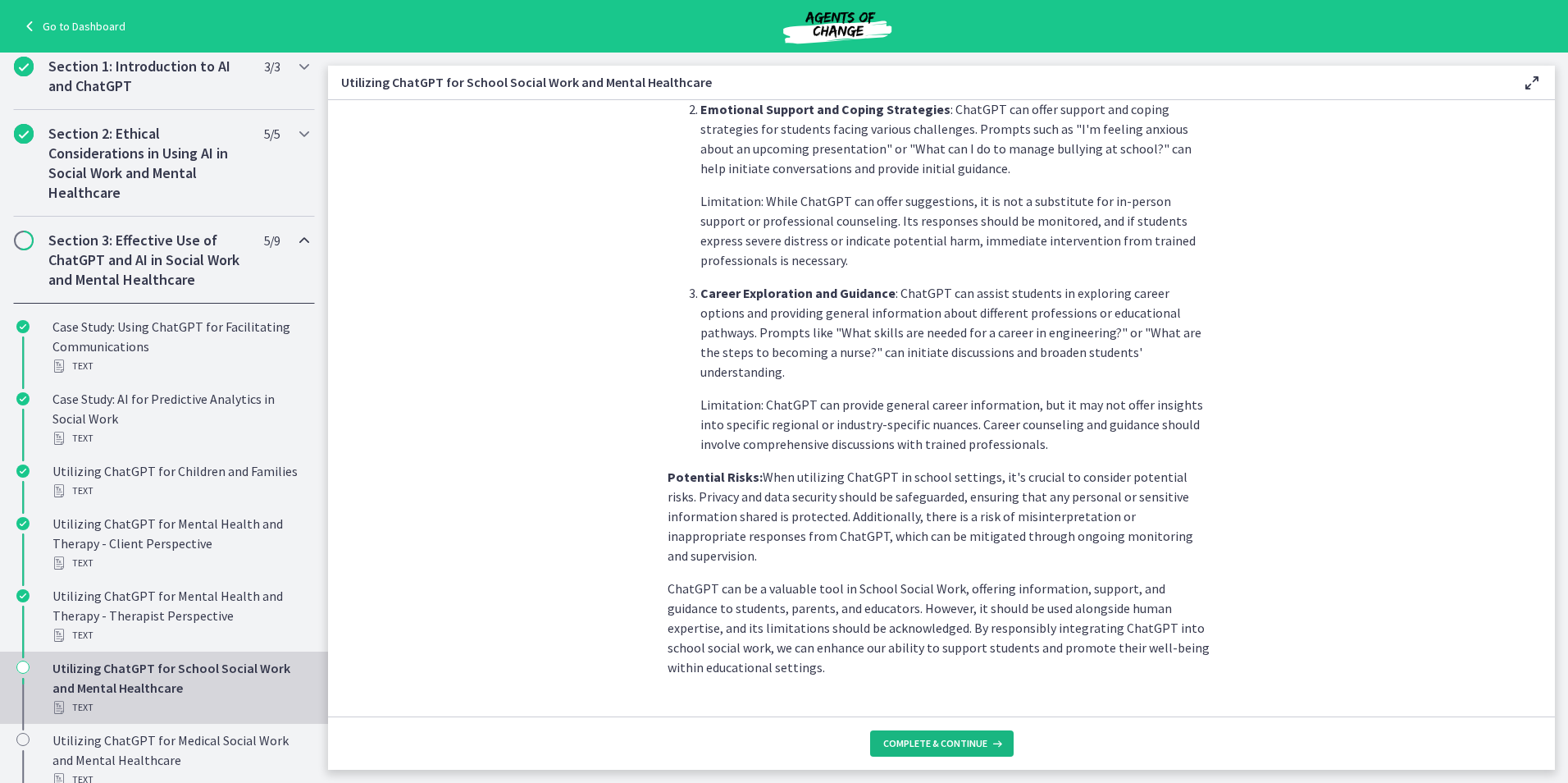
click at [778, 743] on span "Complete & continue" at bounding box center [934, 743] width 104 height 13
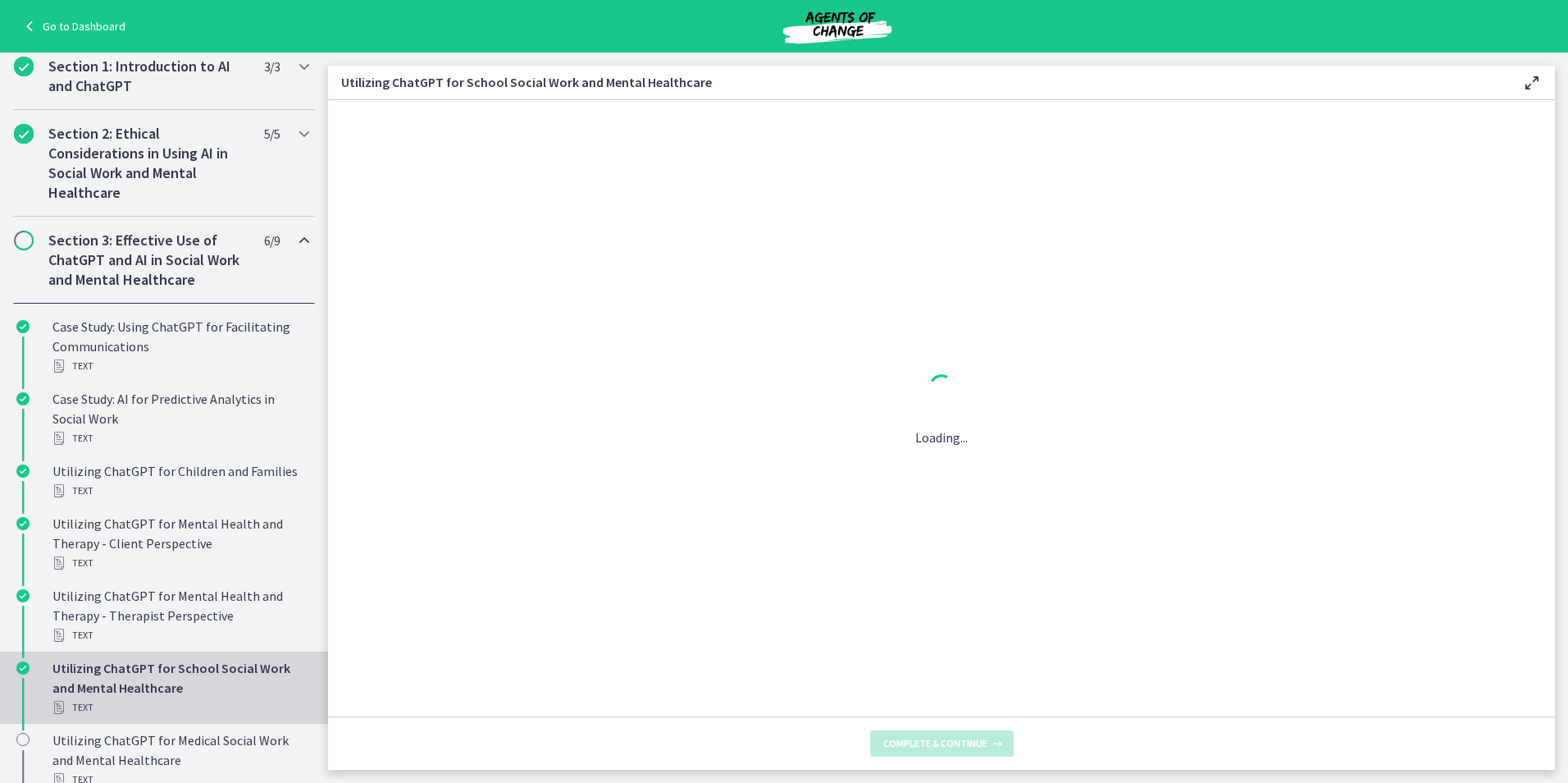
scroll to position [0, 0]
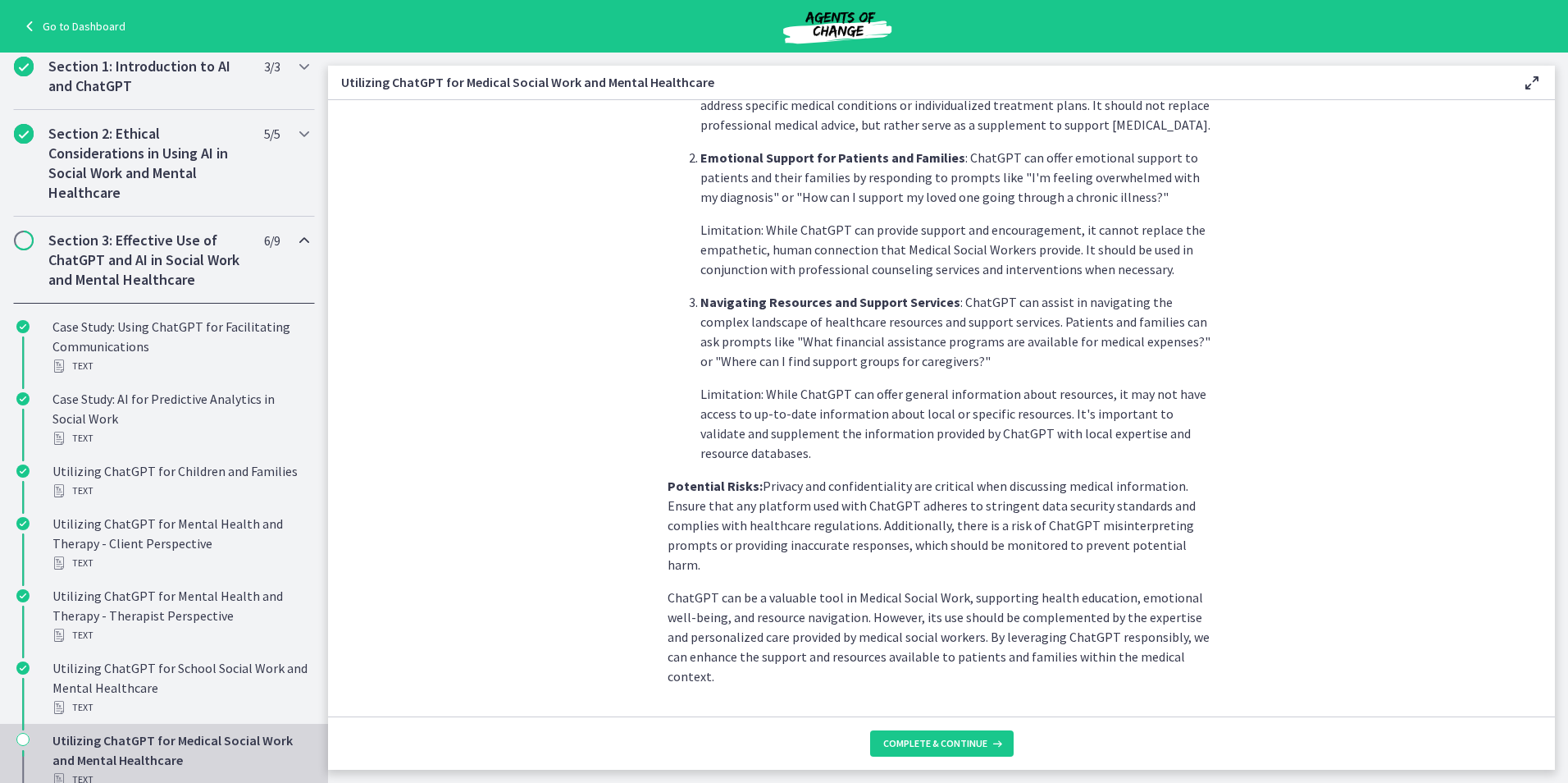
scroll to position [546, 0]
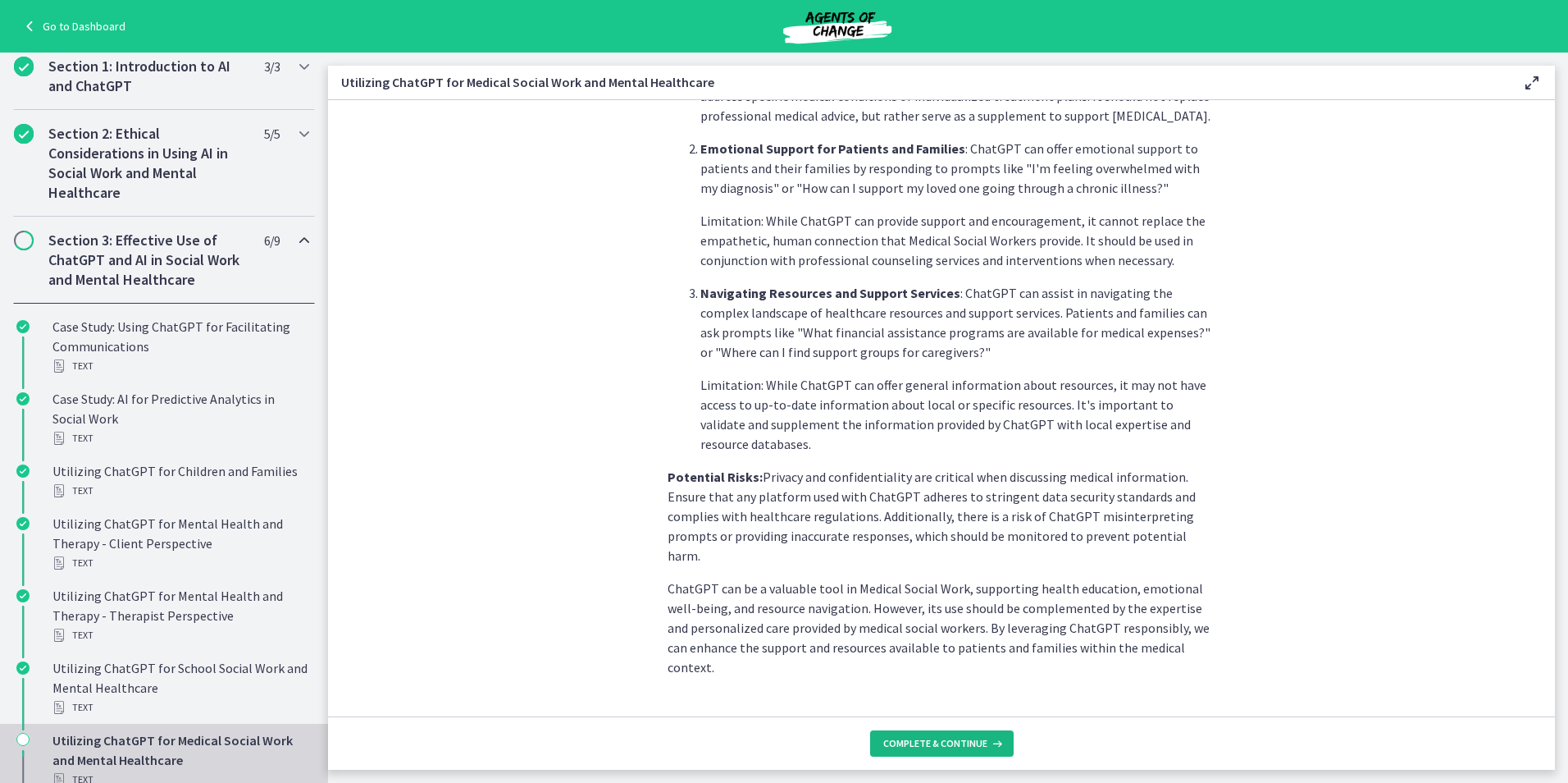
click at [778, 747] on span "Complete & continue" at bounding box center [934, 743] width 104 height 13
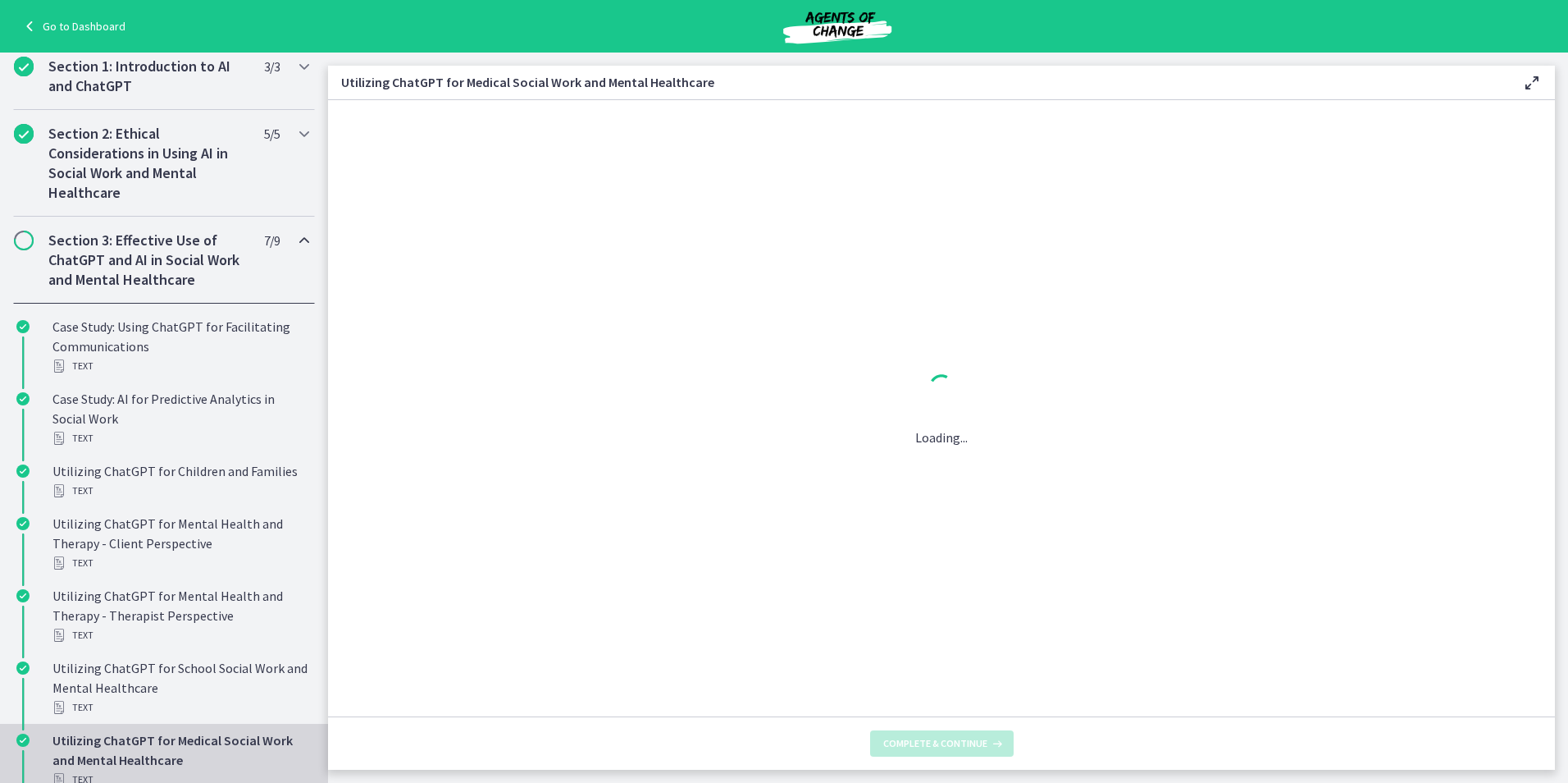
scroll to position [0, 0]
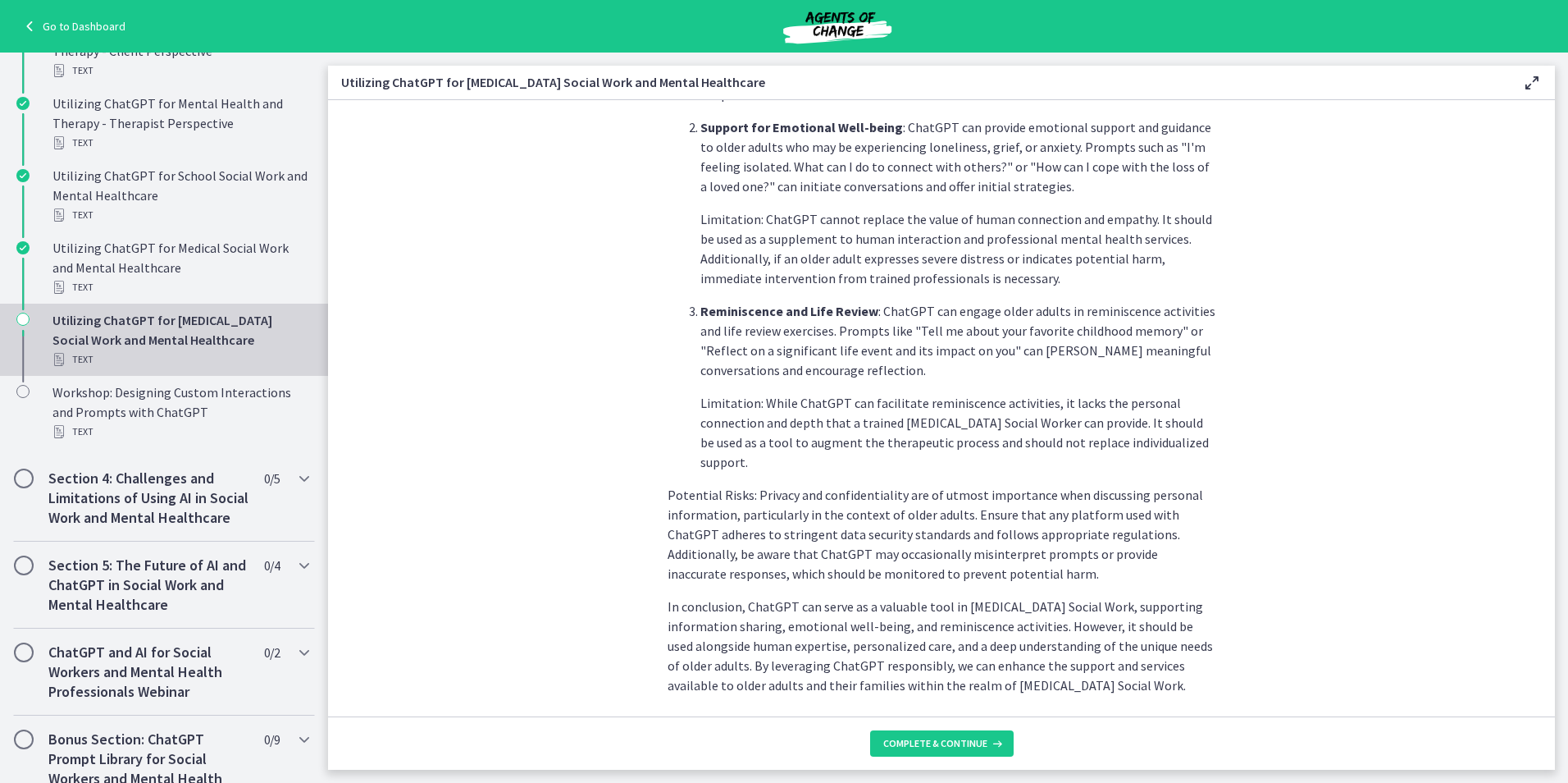
scroll to position [625, 0]
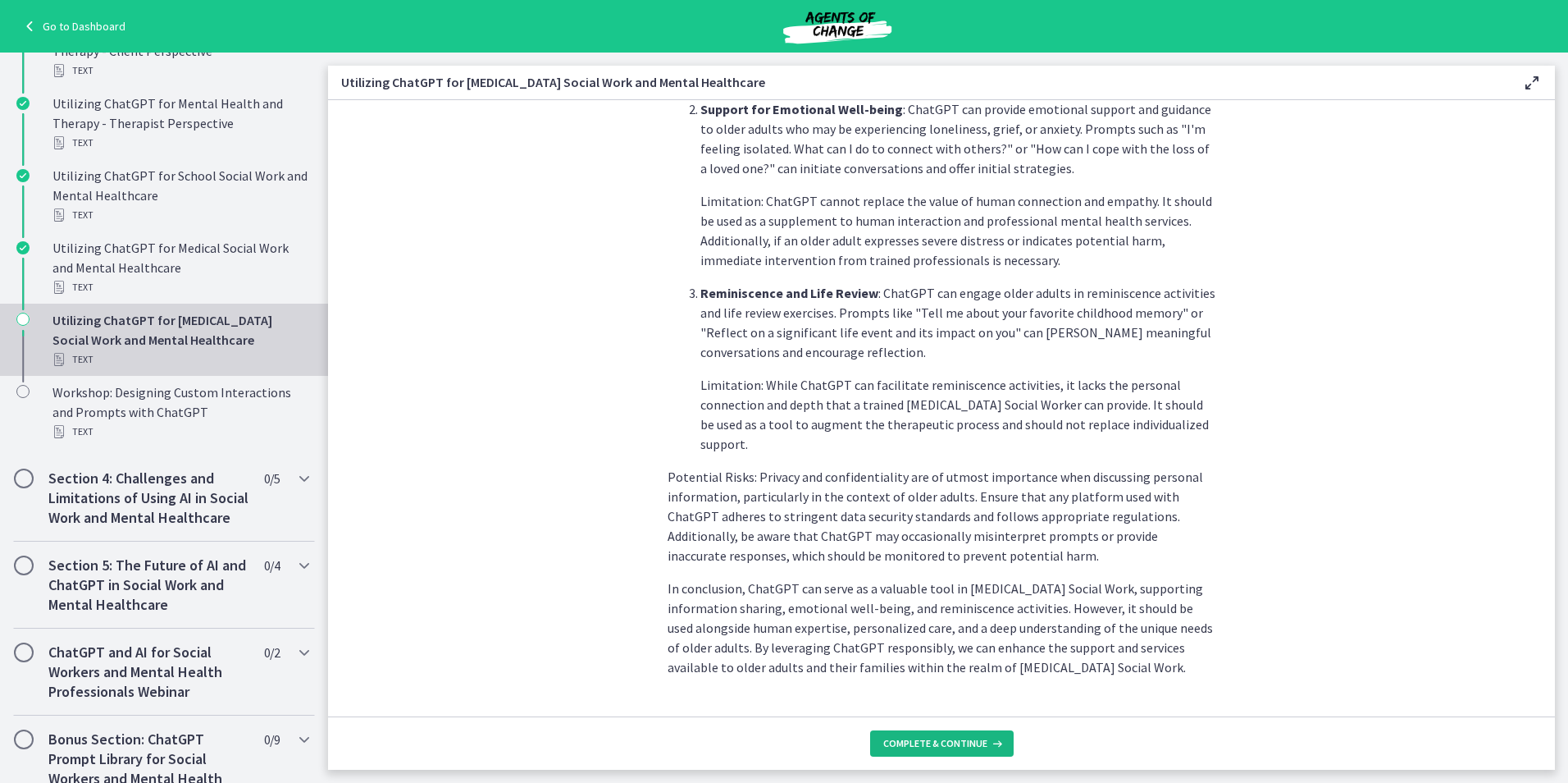
click at [778, 753] on button "Complete & continue" at bounding box center [942, 744] width 144 height 27
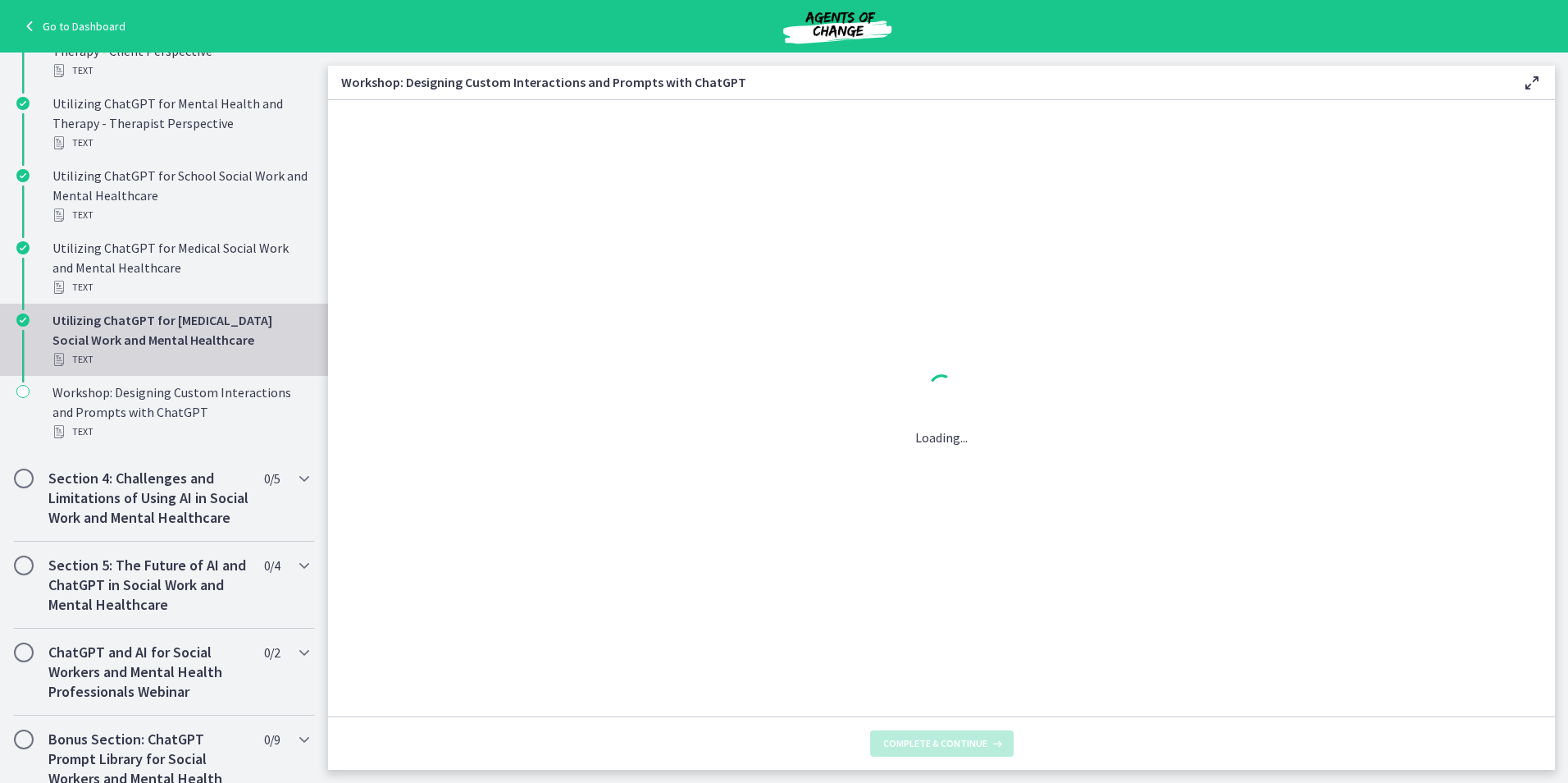
scroll to position [0, 0]
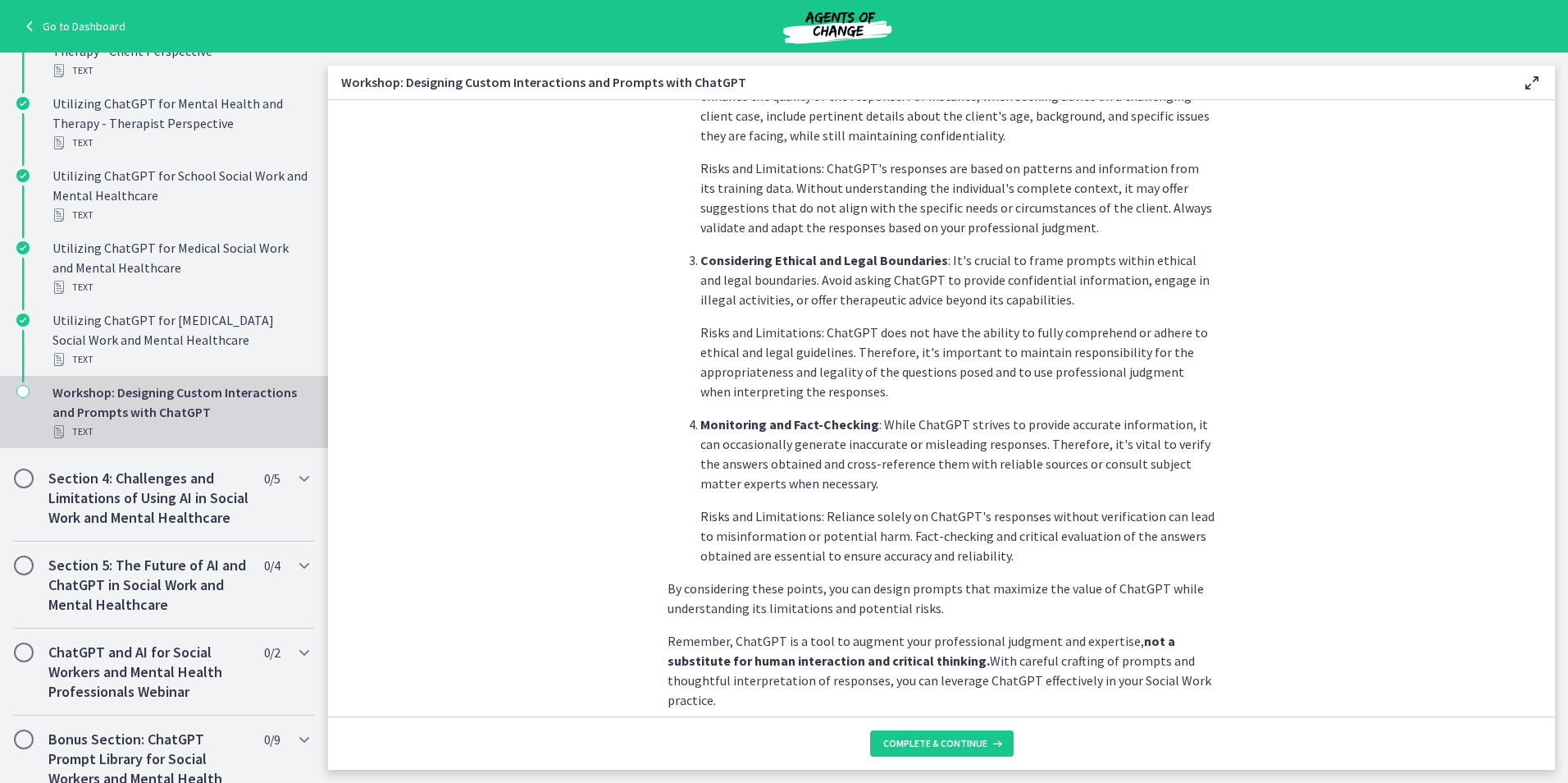
scroll to position [738, 0]
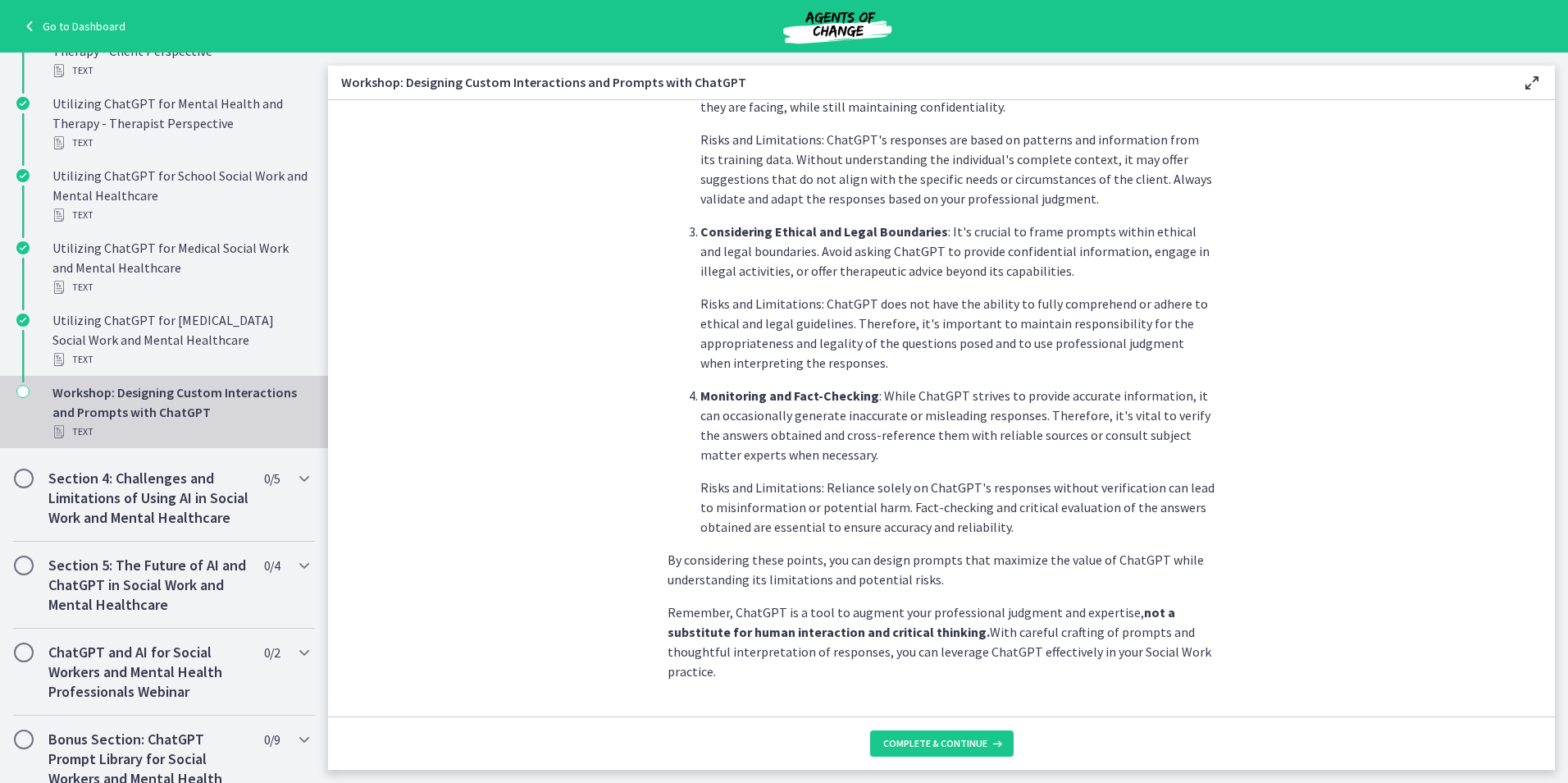
click at [778, 773] on main "Workshop: Designing Custom Interactions and Prompts with ChatGPT Enable fullscr…" at bounding box center [947, 418] width 1240 height 731
click at [778, 760] on footer "Complete & continue" at bounding box center [941, 743] width 1227 height 53
click at [778, 749] on span "Complete & continue" at bounding box center [934, 743] width 104 height 13
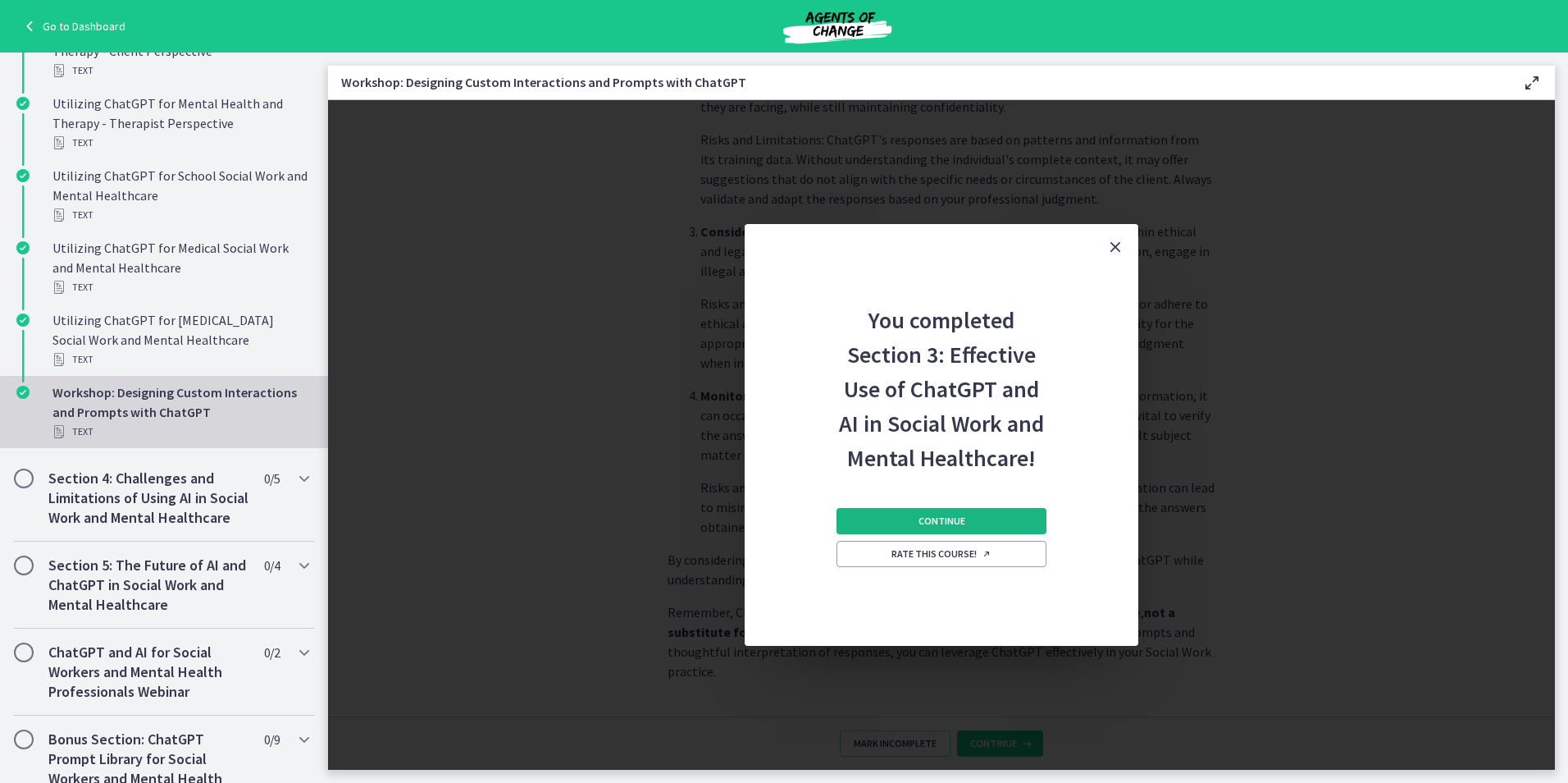
click at [778, 512] on button "Continue" at bounding box center [941, 521] width 210 height 27
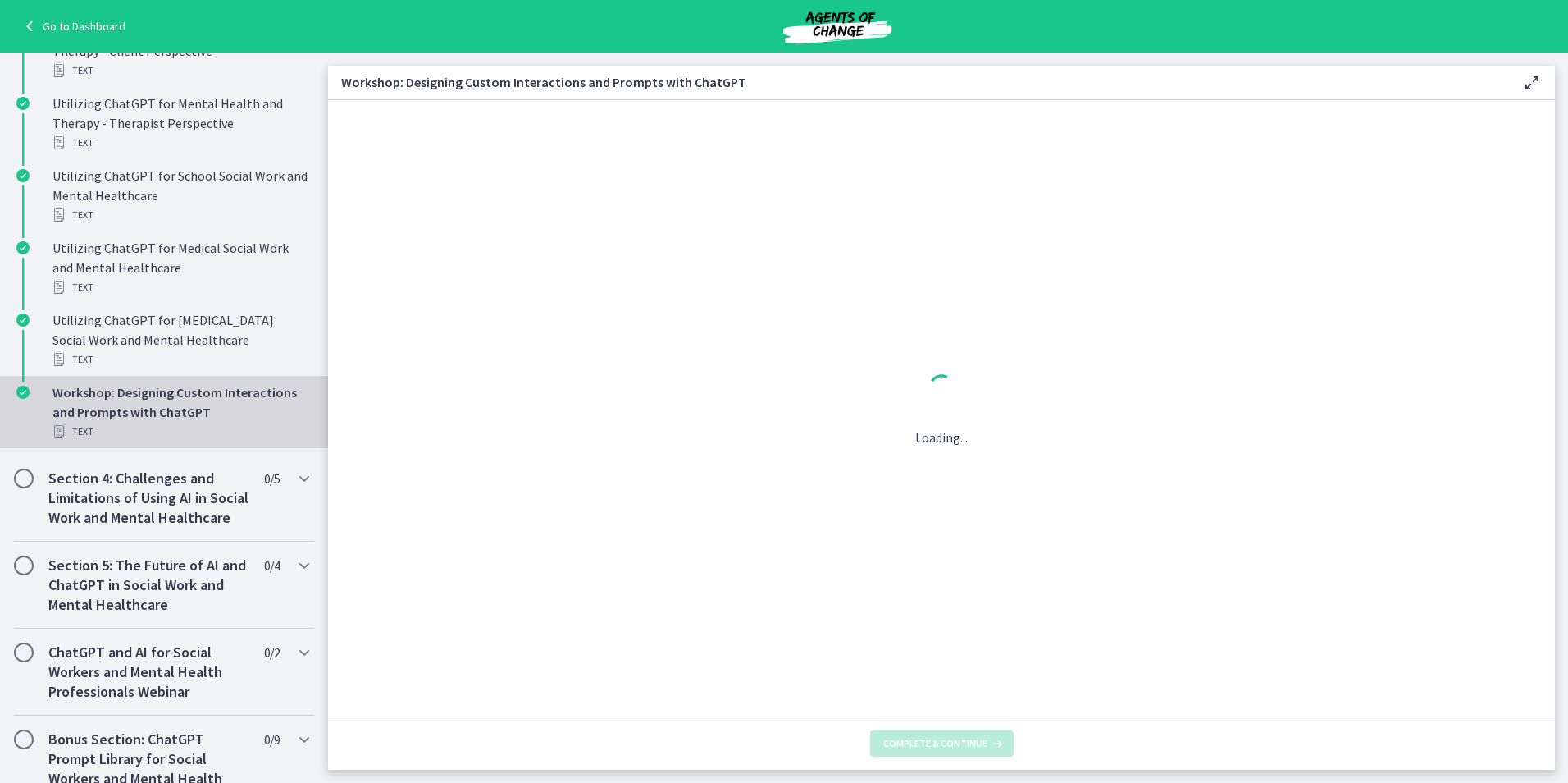
scroll to position [0, 0]
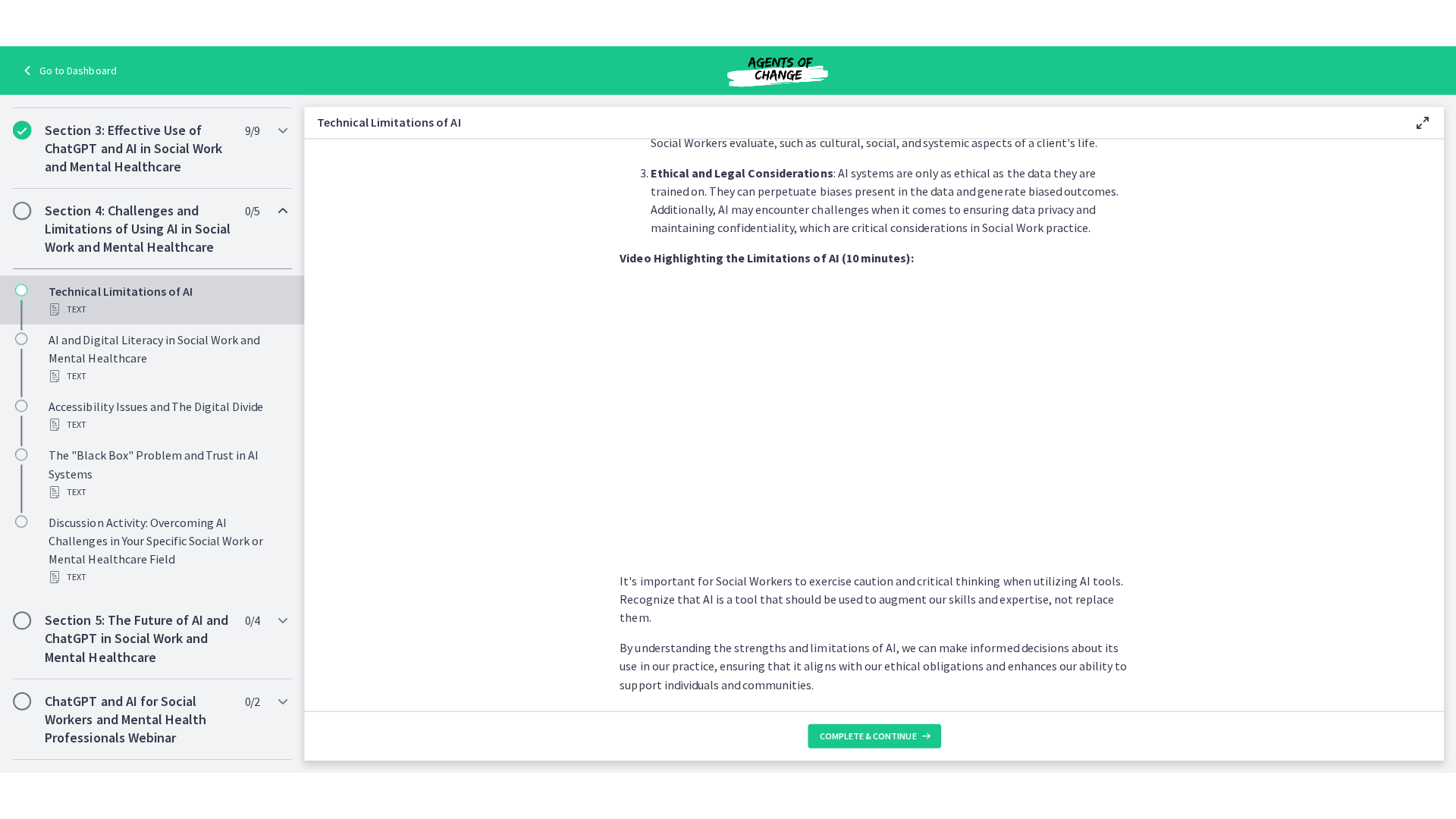
scroll to position [578, 0]
